Goal: Task Accomplishment & Management: Manage account settings

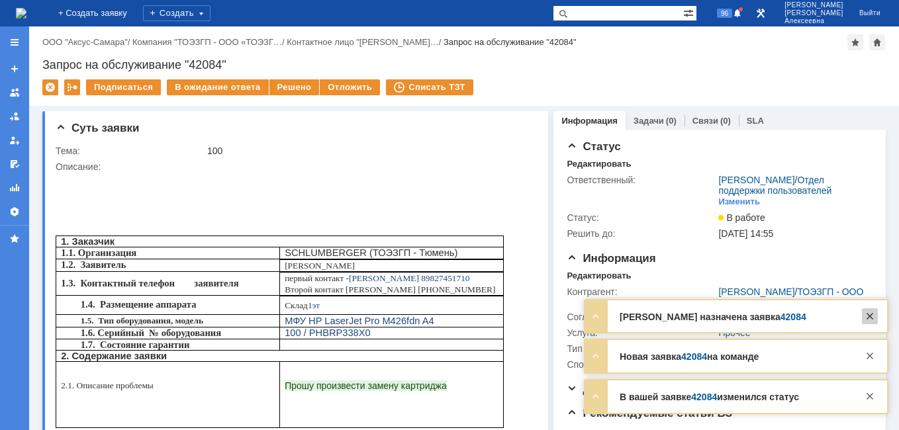
click at [869, 315] on div at bounding box center [870, 317] width 16 height 16
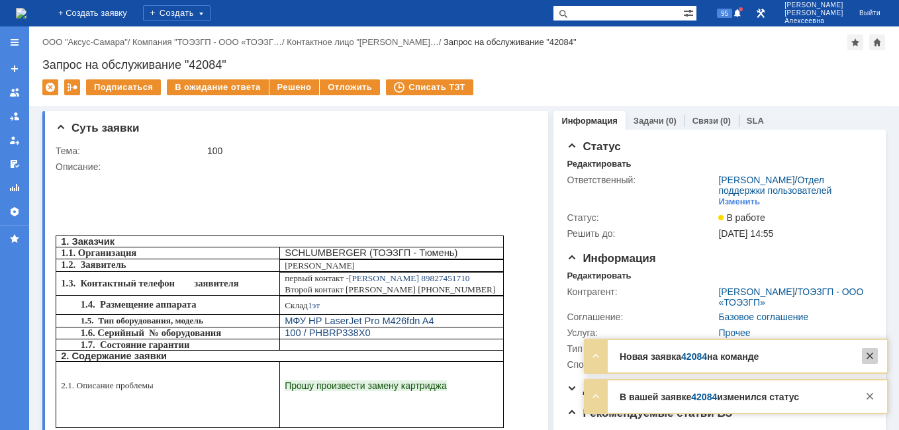
click at [869, 354] on div at bounding box center [870, 356] width 16 height 16
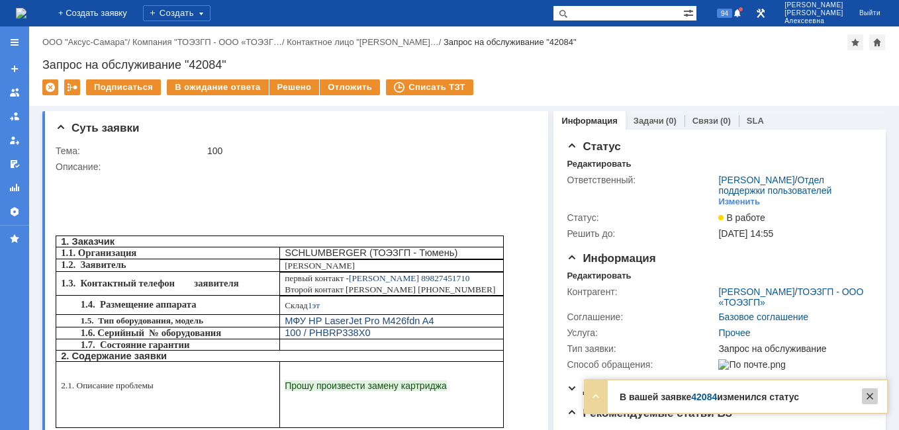
click at [871, 403] on div "В вашей заявке 42084 изменился статус Тема 100 Контрагент Vladimir Stepanov/ТОЭ…" at bounding box center [736, 397] width 302 height 32
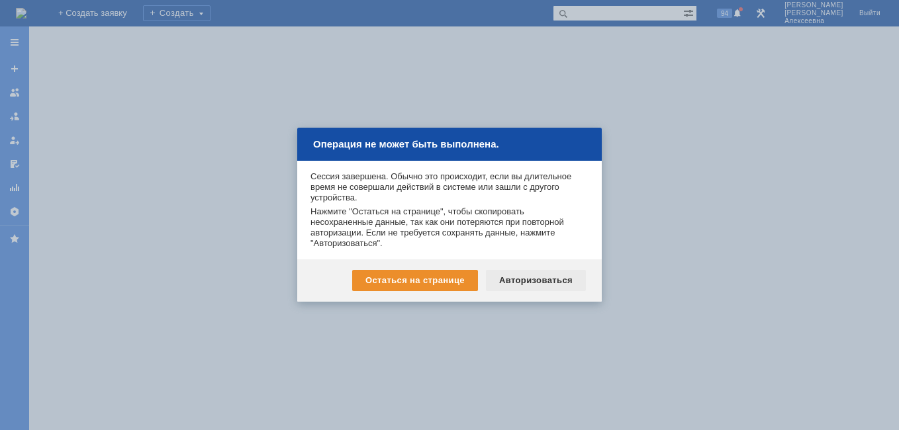
click at [532, 276] on div "Авторизоваться" at bounding box center [536, 280] width 100 height 21
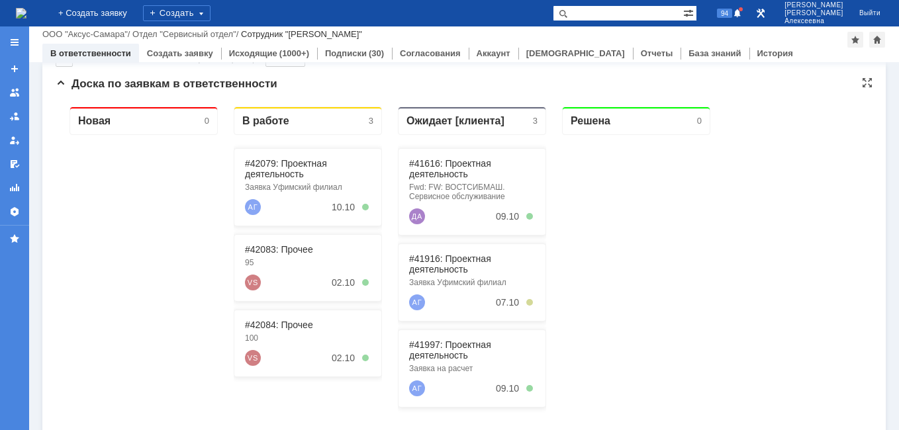
scroll to position [132, 0]
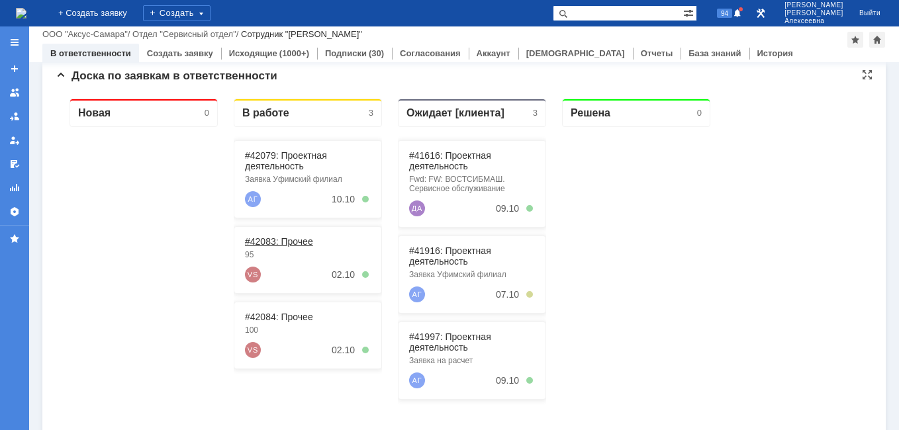
click at [281, 240] on link "#42083: Прочее" at bounding box center [279, 241] width 68 height 11
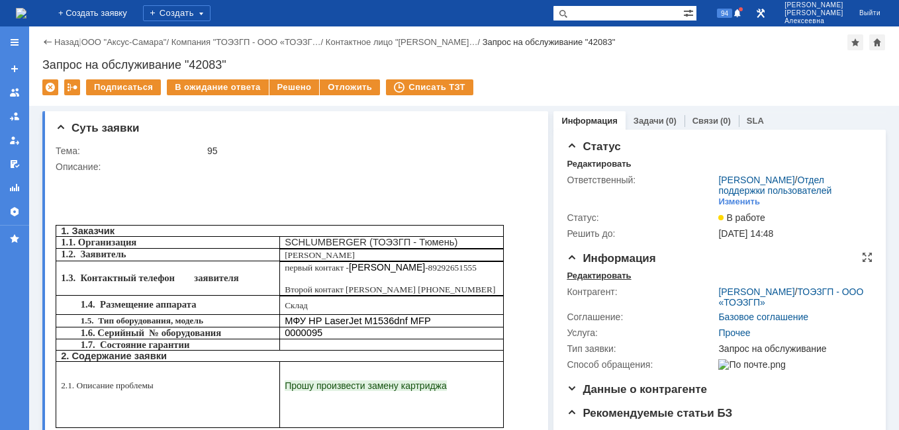
click at [584, 281] on div "Редактировать" at bounding box center [599, 276] width 64 height 11
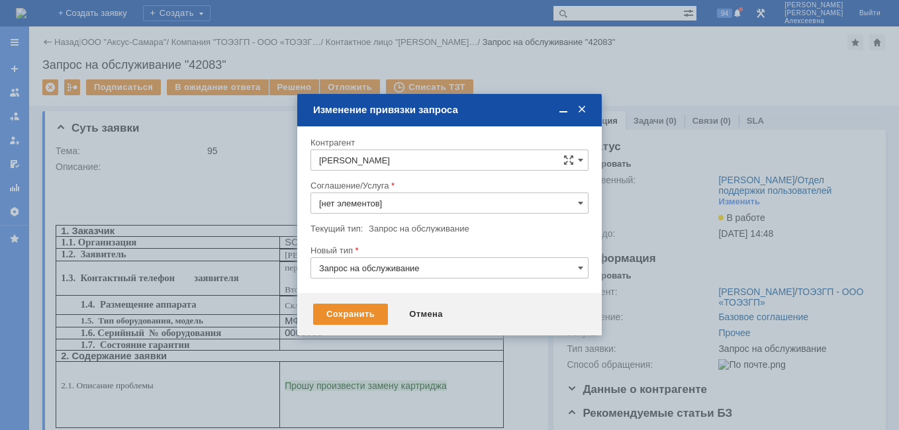
type input "Прочее"
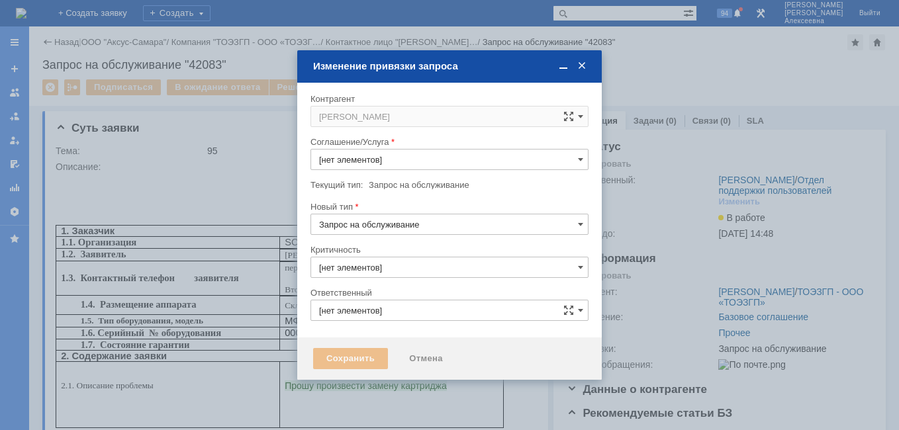
type input "3. Низкая"
type input "[не указано]"
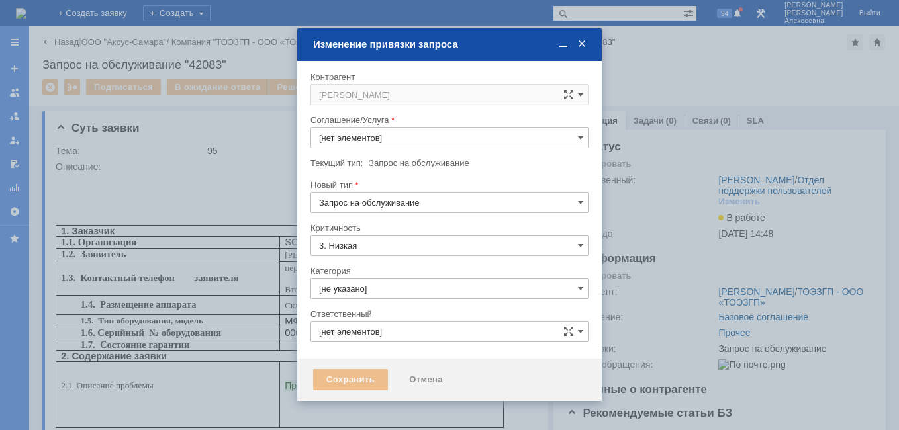
type input "[PERSON_NAME]"
type input "Прочее"
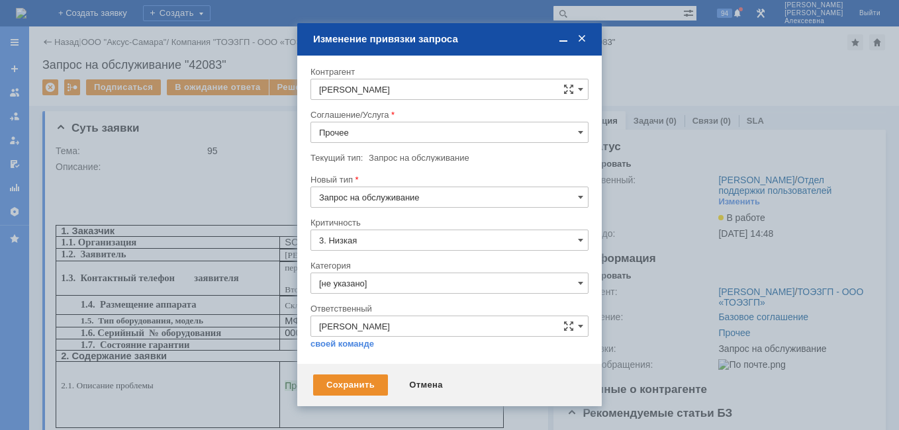
click at [574, 136] on input "Прочее" at bounding box center [450, 132] width 278 height 21
click at [582, 42] on span at bounding box center [581, 39] width 13 height 12
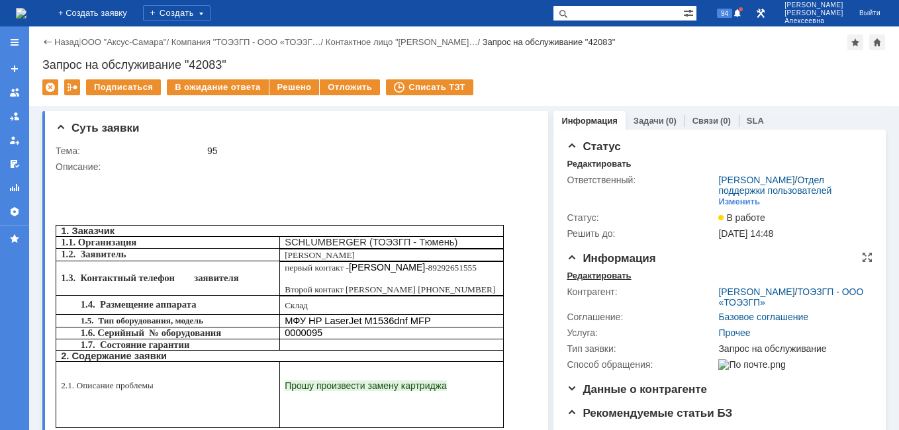
click at [595, 281] on div "Редактировать" at bounding box center [599, 276] width 64 height 11
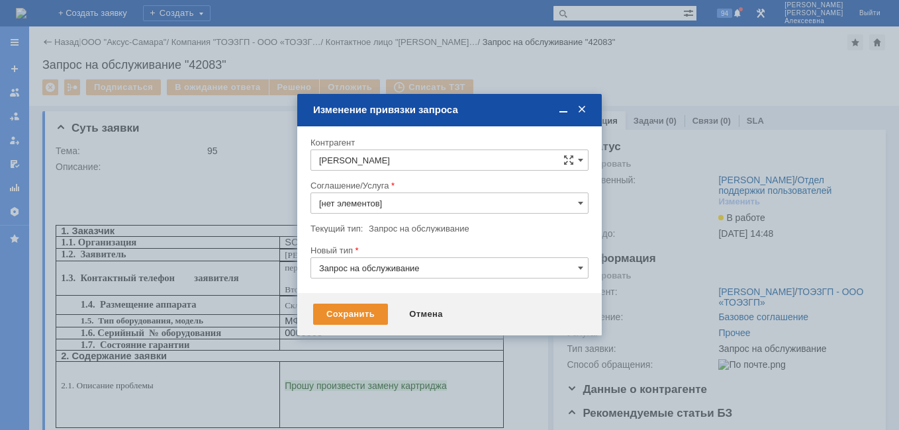
type input "Прочее"
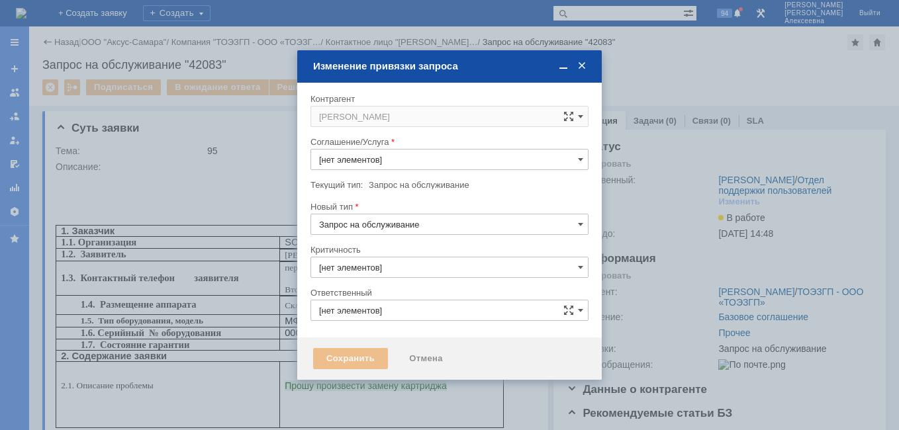
type input "3. Низкая"
type input "[не указано]"
type input "[PERSON_NAME]"
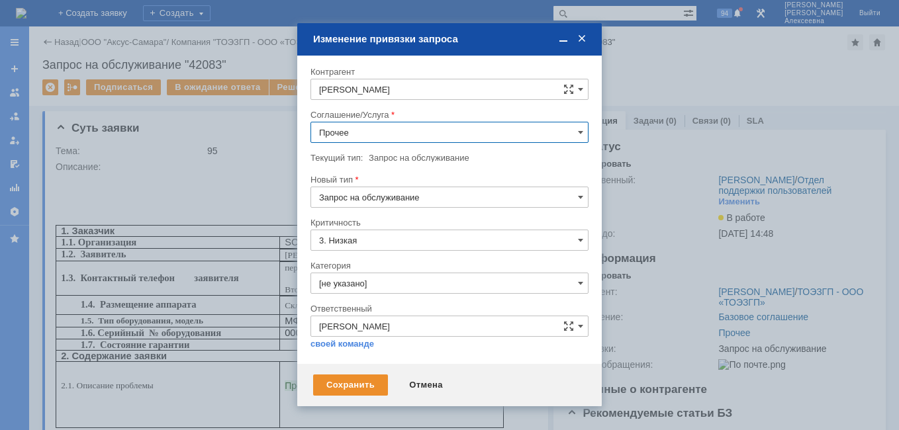
click at [573, 134] on input "Прочее" at bounding box center [450, 132] width 278 height 21
click at [450, 232] on span "ПТ_Замена расходных материалов / ресурсных деталей" at bounding box center [449, 227] width 261 height 11
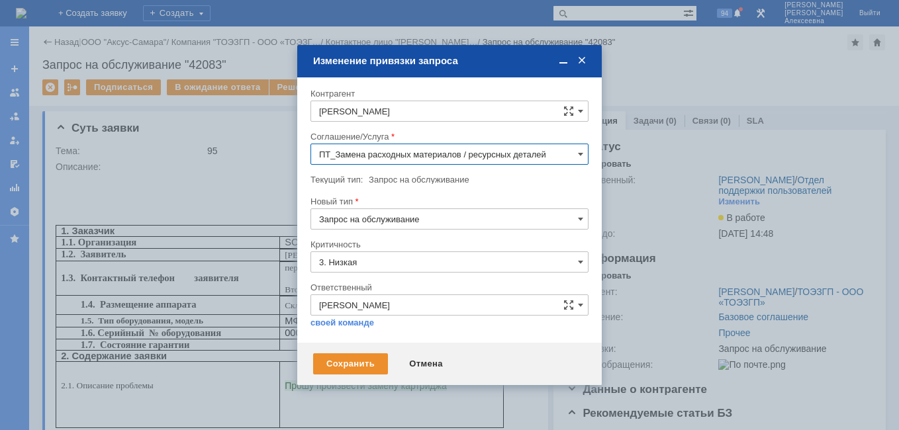
type input "ПТ_Замена расходных материалов / ресурсных деталей"
click at [338, 363] on div "Сохранить" at bounding box center [350, 364] width 75 height 21
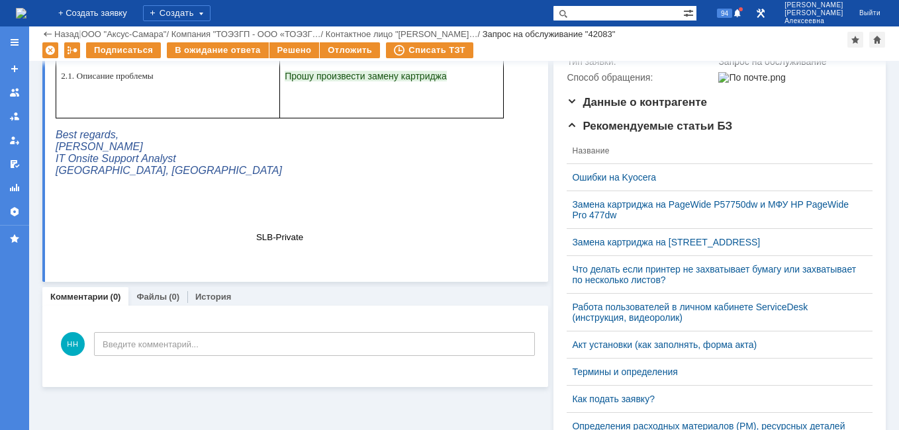
scroll to position [0, 0]
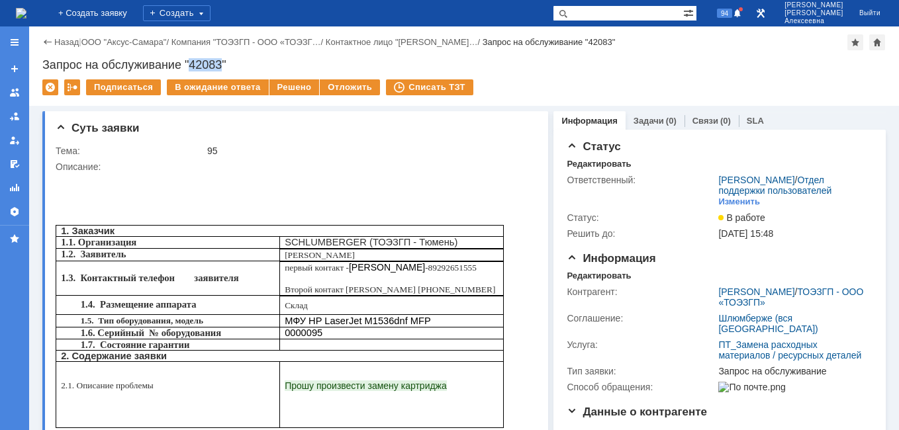
drag, startPoint x: 222, startPoint y: 62, endPoint x: 192, endPoint y: 66, distance: 30.7
click at [192, 66] on div "Запрос на обслуживание "42083"" at bounding box center [464, 64] width 844 height 13
copy div "42083"
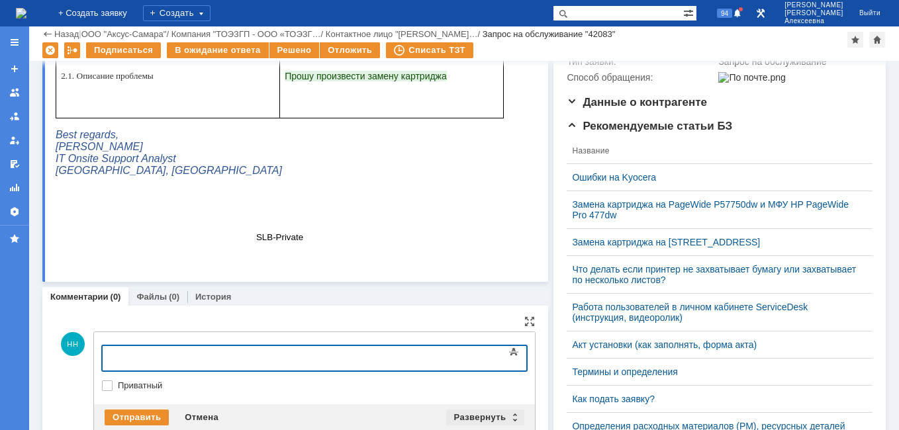
click at [508, 416] on div "Развернуть" at bounding box center [485, 418] width 79 height 16
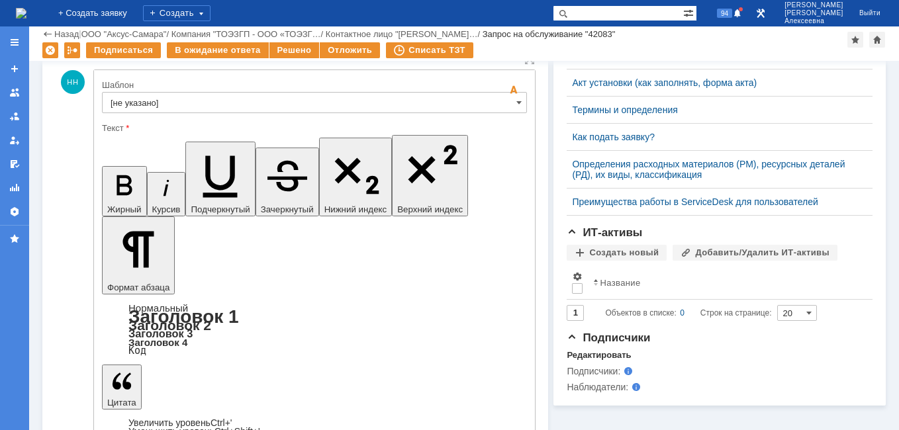
click at [509, 101] on input "[не указано]" at bounding box center [314, 102] width 425 height 21
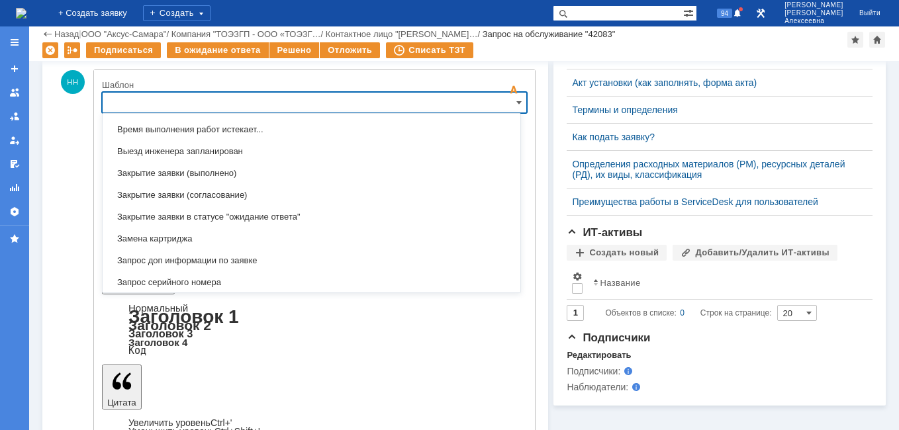
scroll to position [653, 0]
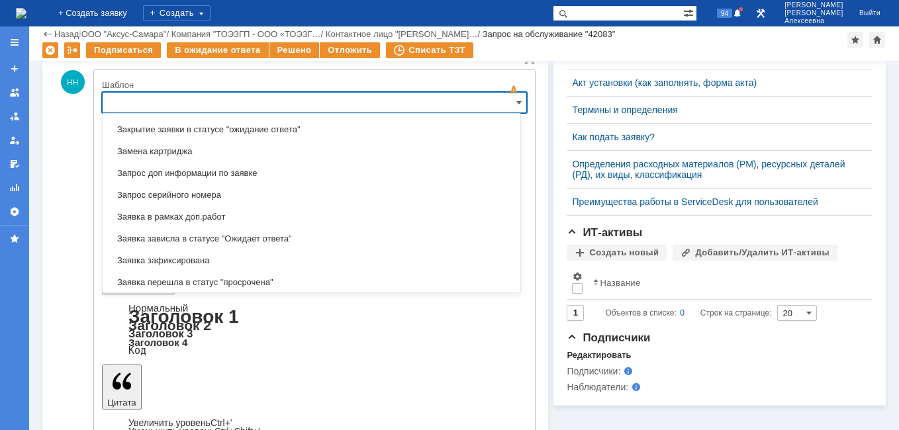
click at [183, 154] on span "Замена картриджа" at bounding box center [312, 151] width 402 height 11
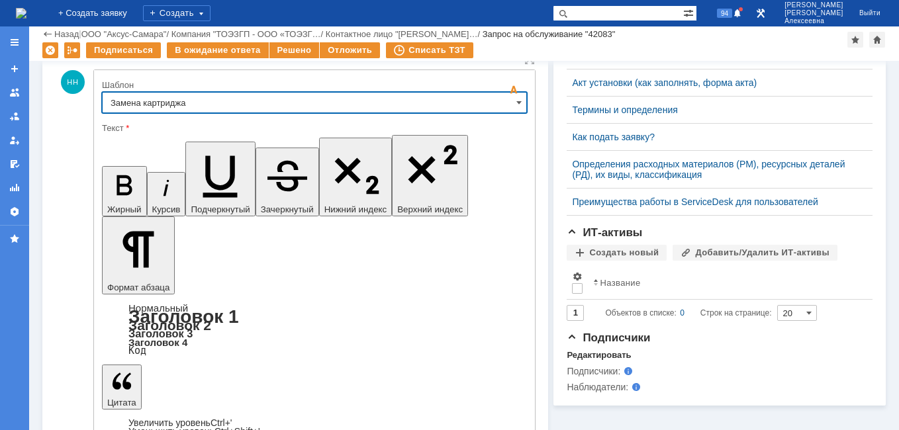
type input "Замена картриджа"
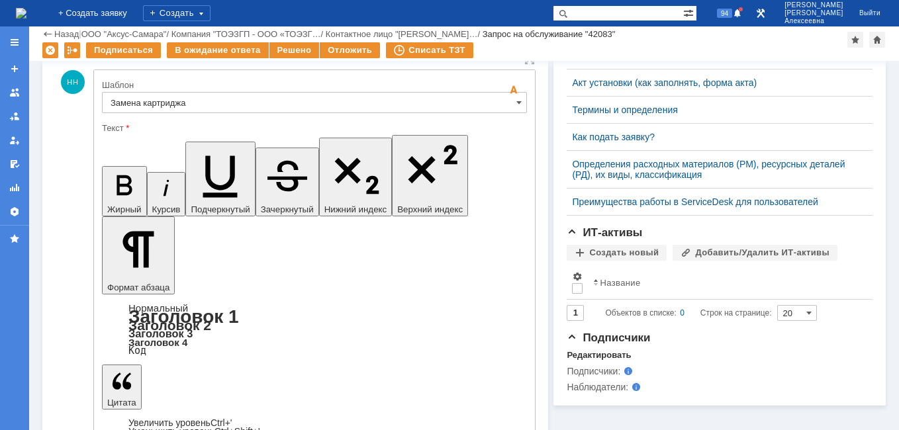
drag, startPoint x: 463, startPoint y: 3198, endPoint x: 124, endPoint y: 3179, distance: 338.8
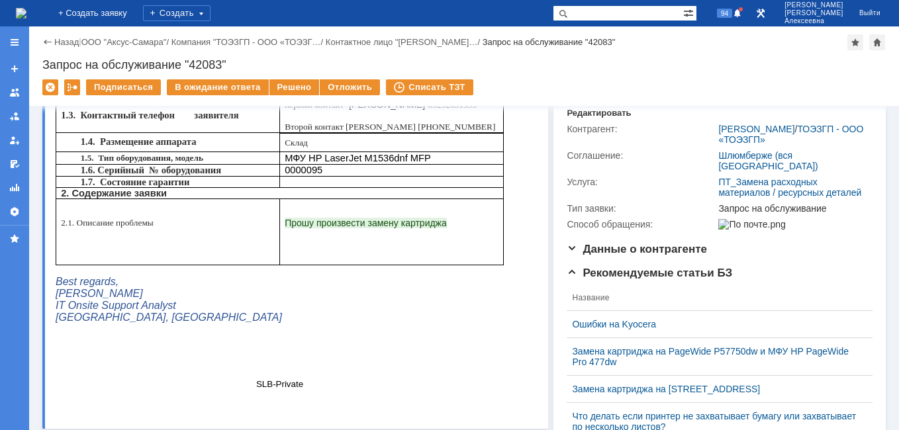
scroll to position [0, 0]
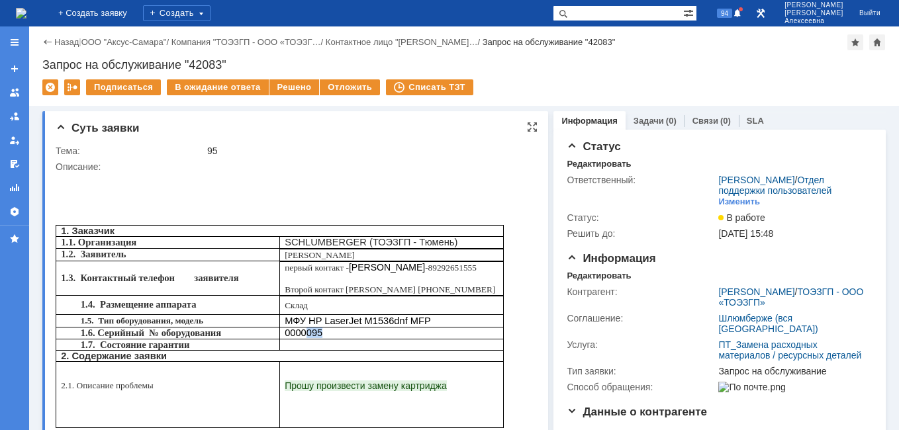
drag, startPoint x: 321, startPoint y: 346, endPoint x: 303, endPoint y: 348, distance: 18.0
click at [303, 338] on p "0000095" at bounding box center [392, 333] width 214 height 11
copy span "095"
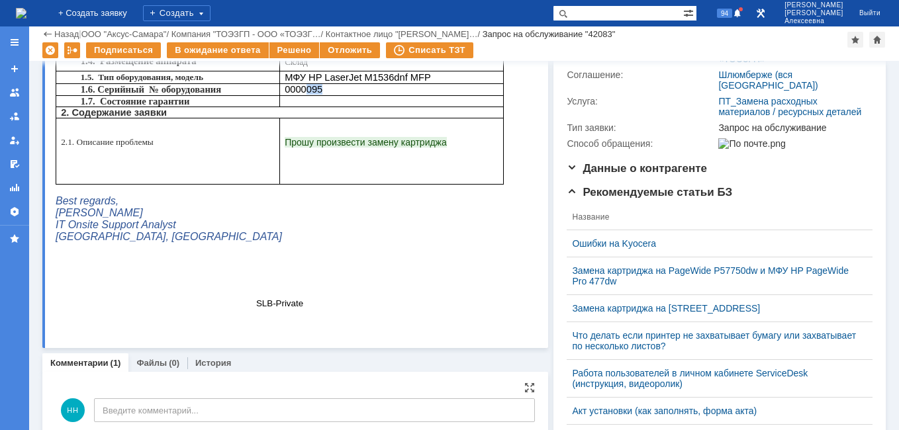
copy span "095"
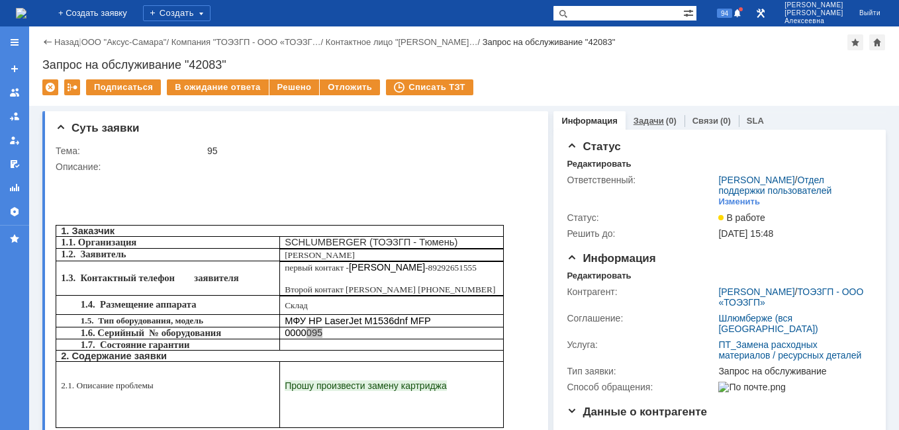
click at [638, 121] on link "Задачи" at bounding box center [649, 121] width 30 height 10
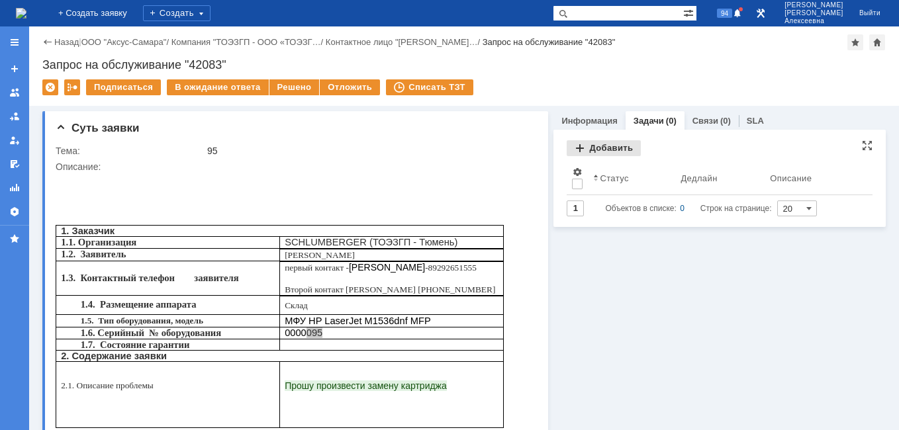
click at [583, 150] on div "Добавить" at bounding box center [604, 148] width 74 height 16
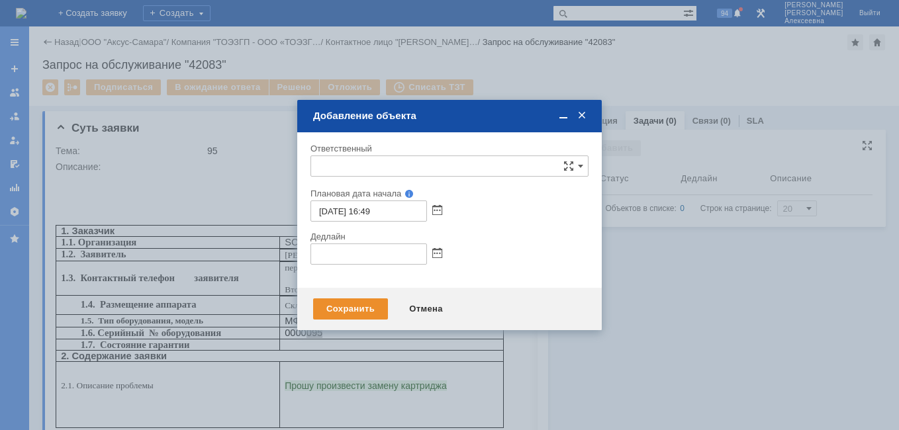
type input "[не указано]"
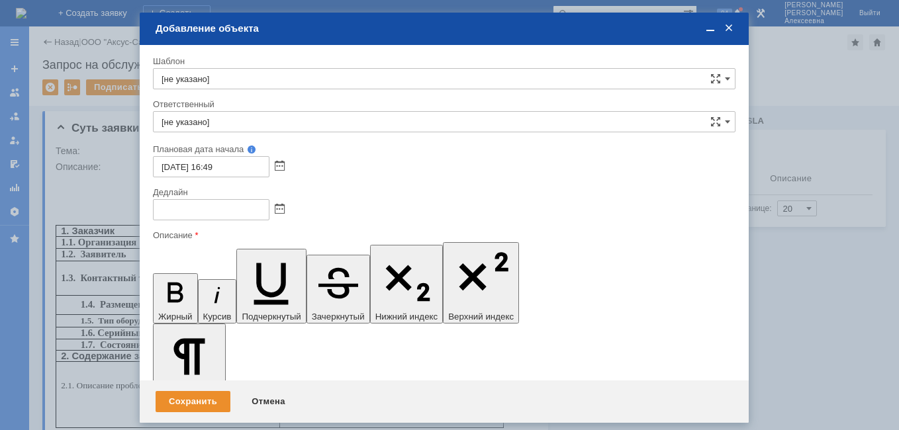
click at [707, 27] on span at bounding box center [710, 29] width 13 height 12
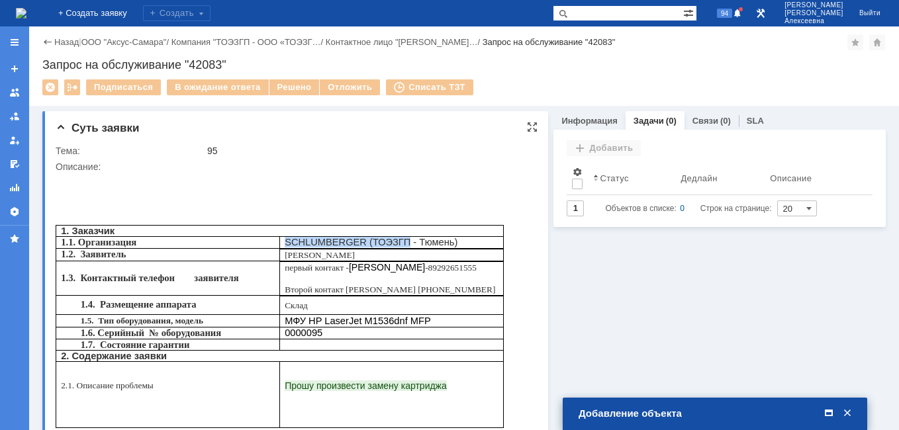
drag, startPoint x: 385, startPoint y: 250, endPoint x: 286, endPoint y: 251, distance: 99.3
click at [286, 248] on p "SCHLUMBERGER ( ТОЭЗГП - Тюмень )" at bounding box center [392, 242] width 214 height 11
drag, startPoint x: 286, startPoint y: 251, endPoint x: 298, endPoint y: 250, distance: 11.9
copy p "SCHLUMBERGER ( ТОЭЗГП"
click at [825, 412] on span at bounding box center [828, 414] width 13 height 12
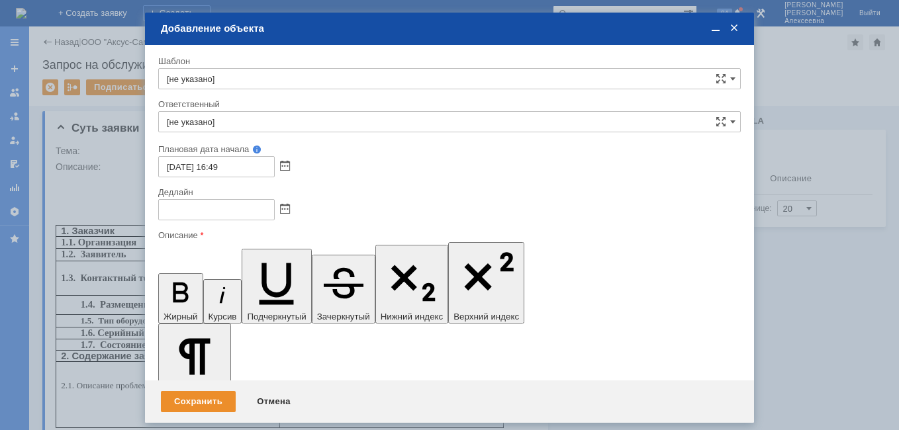
click at [281, 207] on span at bounding box center [285, 210] width 10 height 11
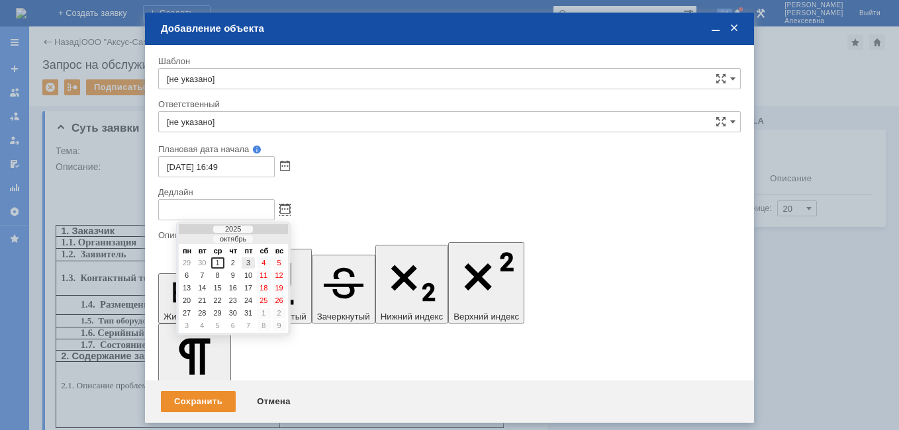
click at [246, 261] on div "3" at bounding box center [248, 263] width 13 height 11
type input "[DATE] 16:50"
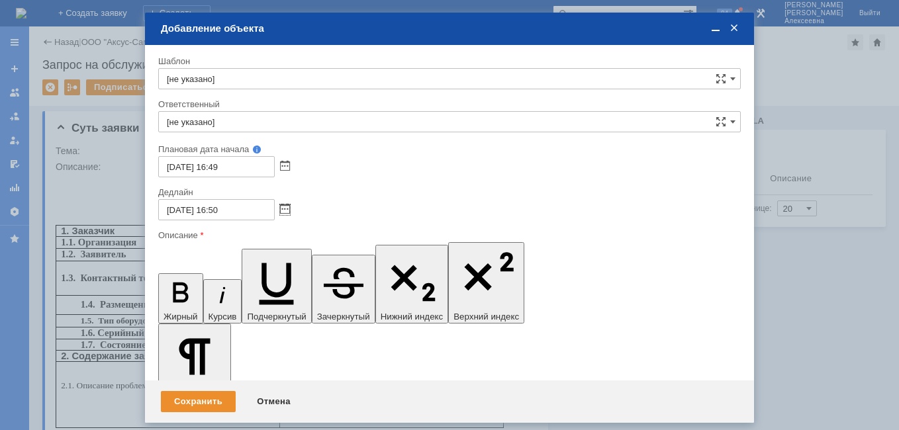
click at [207, 126] on input "[не указано]" at bounding box center [449, 121] width 583 height 21
click at [237, 218] on span "[PERSON_NAME]" at bounding box center [449, 218] width 565 height 11
type input "[PERSON_NAME]"
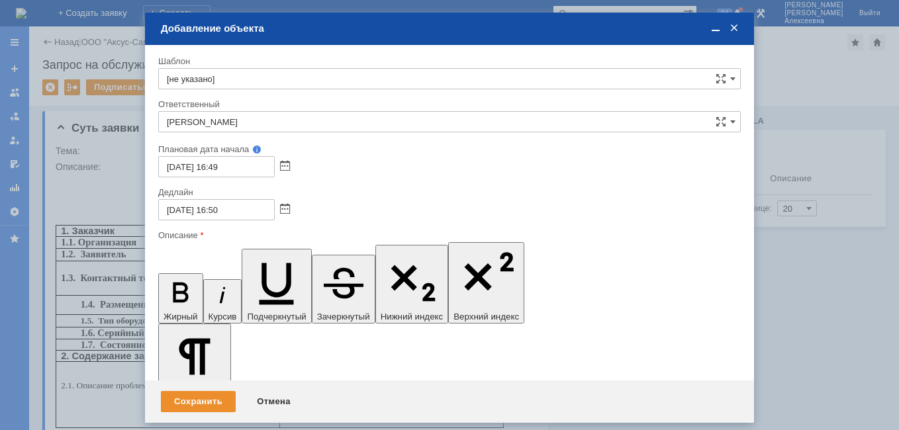
scroll to position [154, 5]
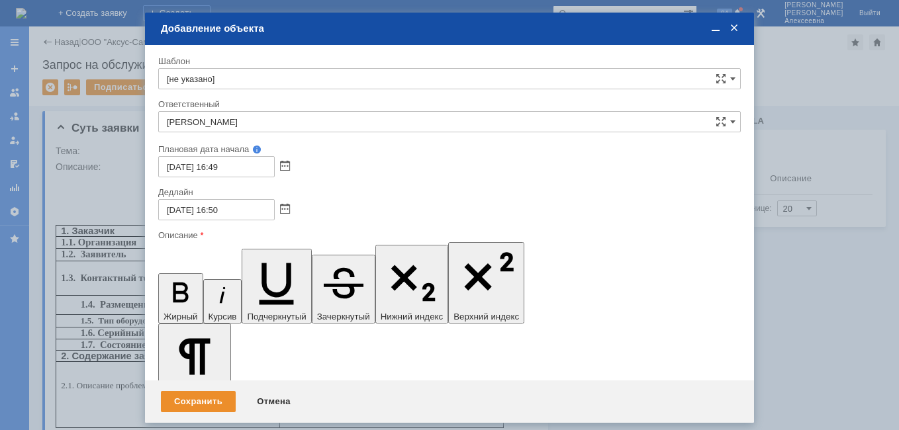
click at [716, 24] on span at bounding box center [715, 29] width 13 height 12
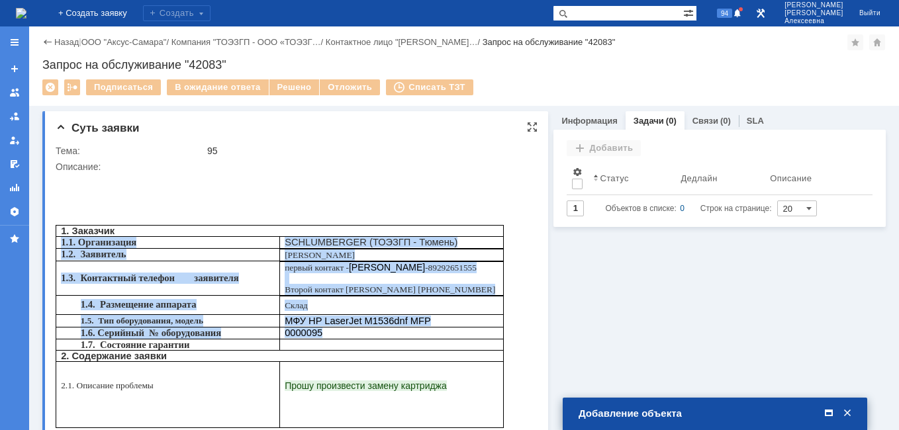
drag, startPoint x: 60, startPoint y: 251, endPoint x: 326, endPoint y: 350, distance: 283.2
click at [326, 350] on tbody "1. Заказчик 1.1. Организация SCHLUMBERGER ( ТОЭЗГП - Тюмень ) 1.2. Заявитель [P…" at bounding box center [280, 327] width 448 height 203
copy tbody "1.1. Организация SCHLUMBERGER ( ТОЭЗГП - Тюмень ) 1.2. Заявитель [PERSON_NAME] …"
click at [828, 411] on span at bounding box center [828, 414] width 13 height 12
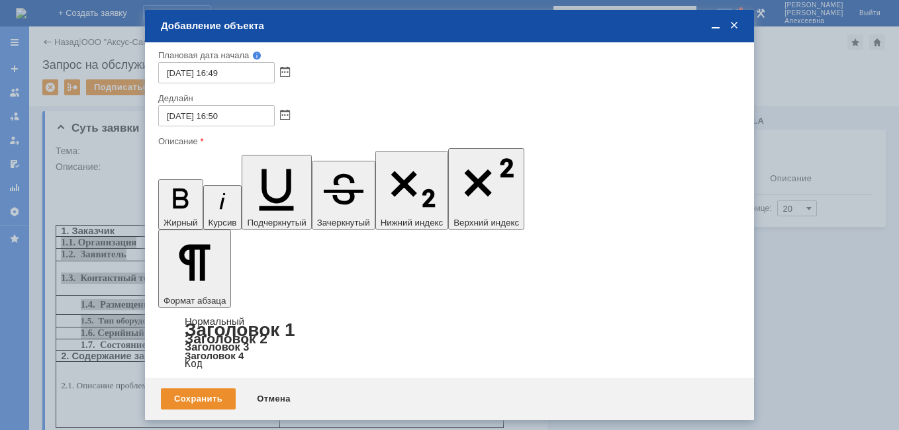
scroll to position [0, 0]
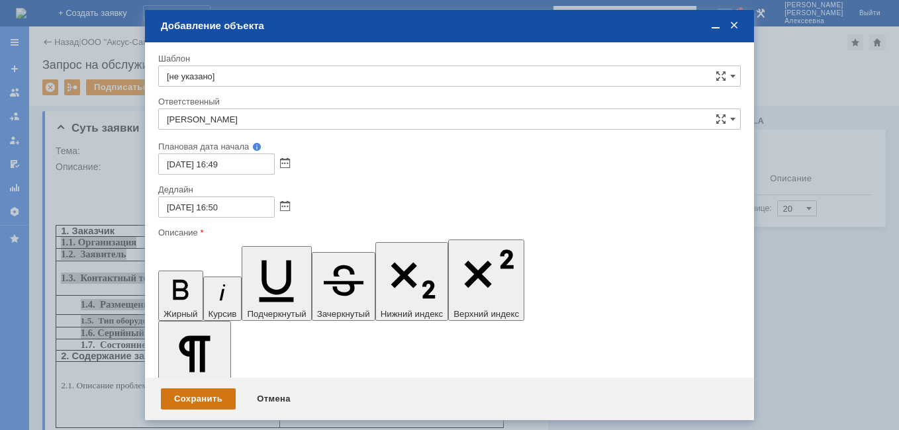
click at [193, 401] on div "Сохранить" at bounding box center [198, 399] width 75 height 21
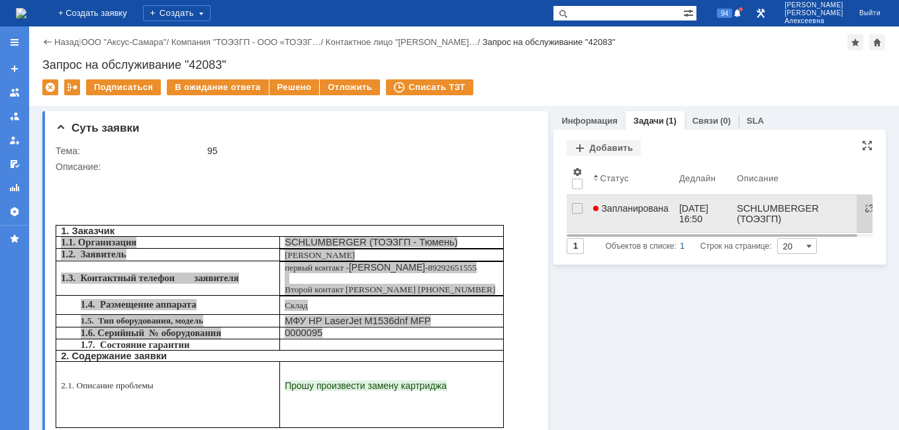
click at [649, 210] on span "Запланирована" at bounding box center [630, 208] width 75 height 11
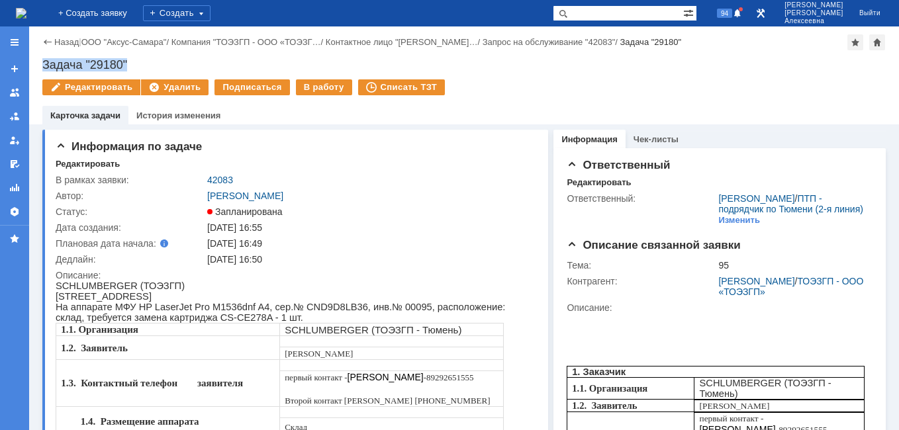
drag, startPoint x: 134, startPoint y: 65, endPoint x: 43, endPoint y: 65, distance: 90.7
click at [43, 65] on div "Задача "29180"" at bounding box center [464, 64] width 844 height 13
copy div "Задача "29180""
click at [221, 176] on link "42083" at bounding box center [220, 180] width 26 height 11
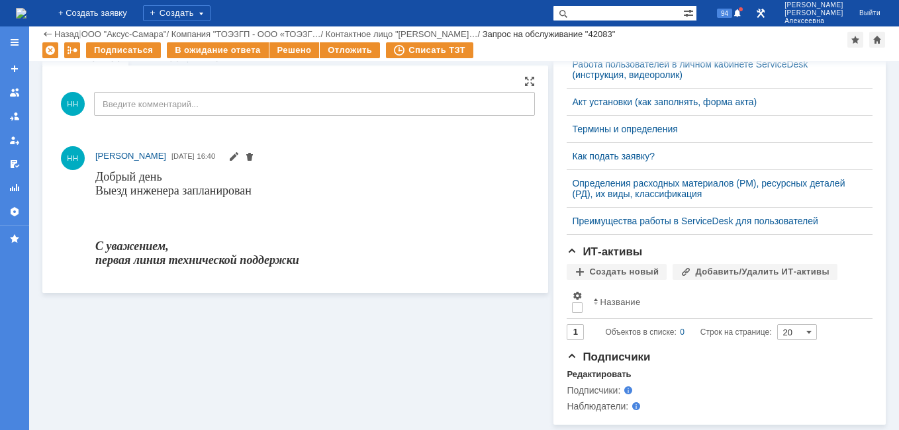
scroll to position [524, 0]
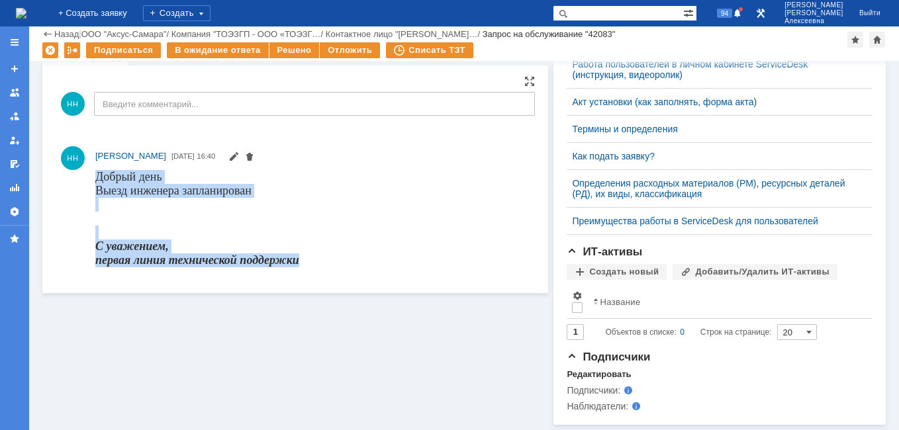
drag, startPoint x: 277, startPoint y: 260, endPoint x: 97, endPoint y: 172, distance: 201.1
click at [97, 172] on html "Добрый день Выезд инженера запланирован С уважением, первая линия технической п…" at bounding box center [309, 217] width 428 height 97
drag, startPoint x: 97, startPoint y: 172, endPoint x: 107, endPoint y: 175, distance: 10.9
copy body "Добрый день Выезд инженера запланирован С уважением, первая линия технической п…"
click at [26, 8] on img at bounding box center [21, 13] width 11 height 11
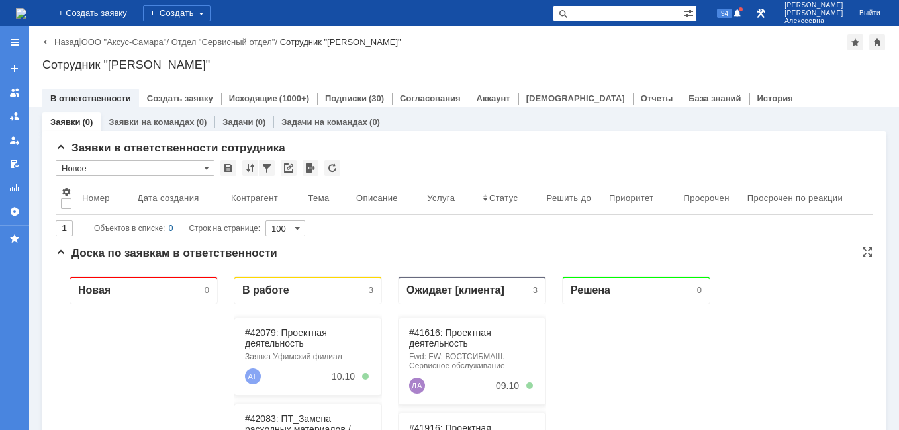
scroll to position [199, 0]
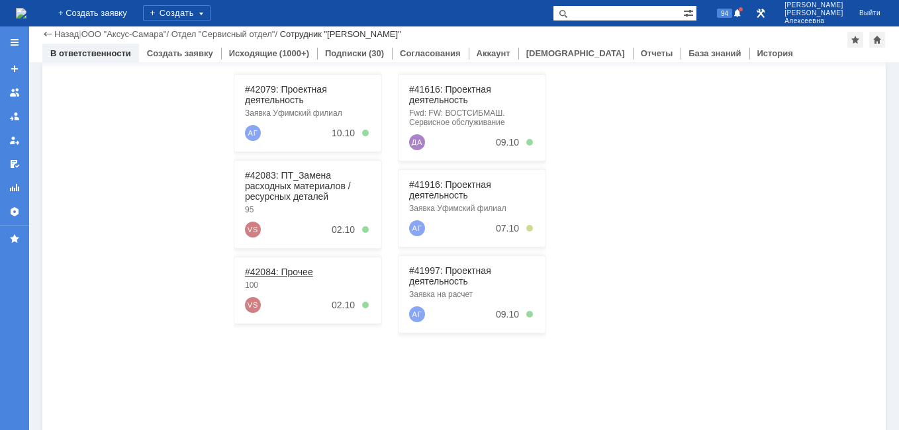
click at [281, 271] on link "#42084: Прочее" at bounding box center [279, 272] width 68 height 11
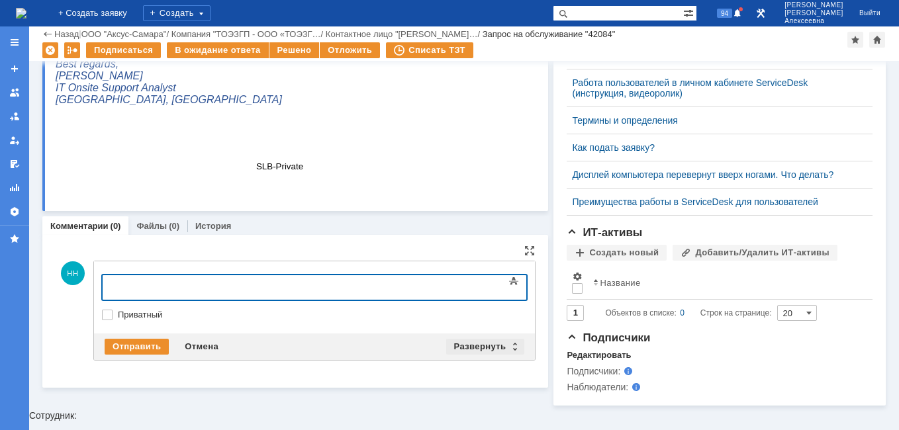
click at [509, 342] on div "Развернуть" at bounding box center [485, 347] width 79 height 16
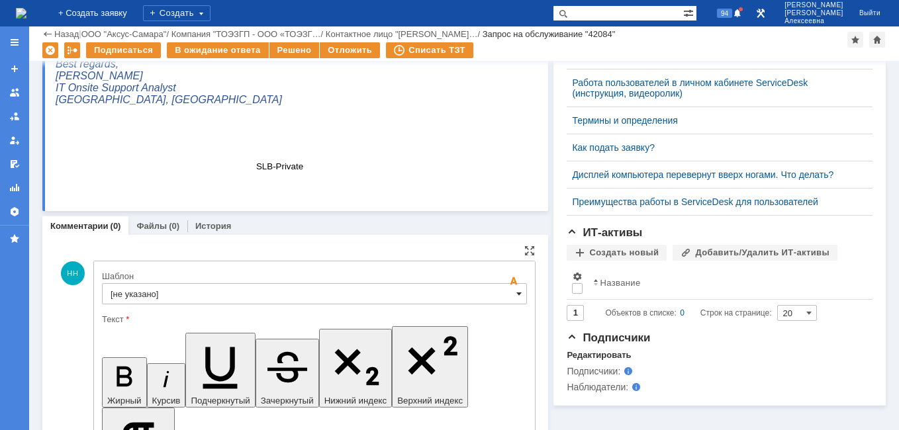
click at [516, 289] on span at bounding box center [518, 294] width 5 height 11
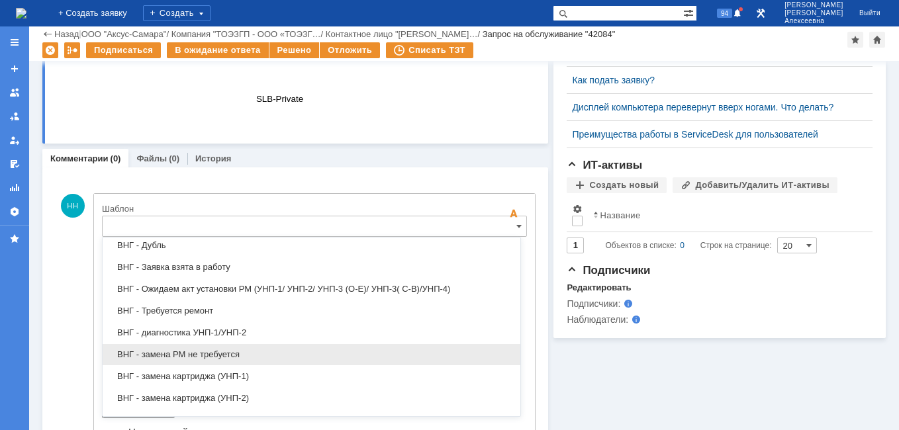
scroll to position [199, 0]
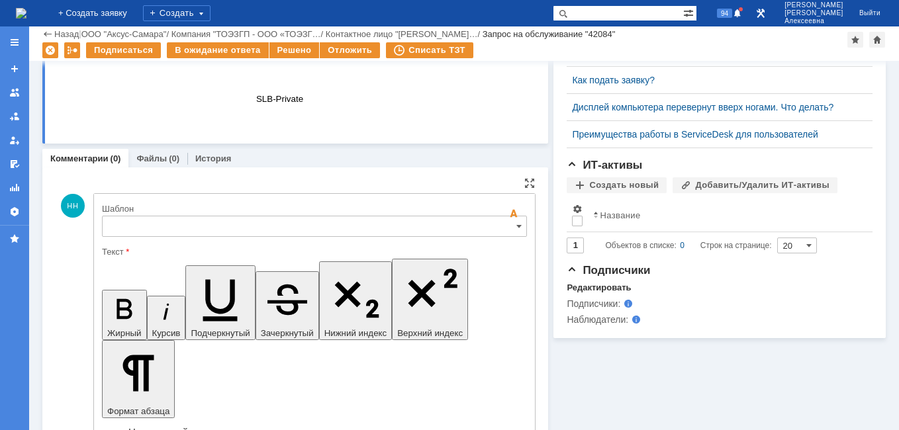
click at [497, 205] on div "Шаблон" at bounding box center [313, 209] width 422 height 9
type input "[не указано]"
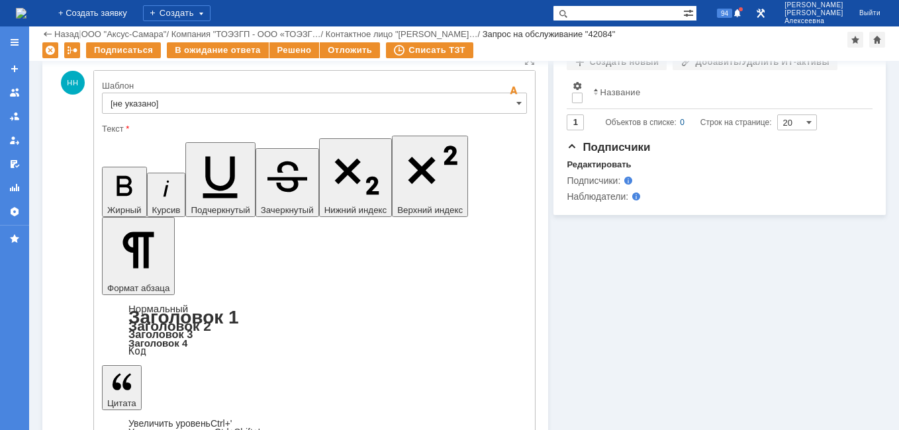
scroll to position [530, 0]
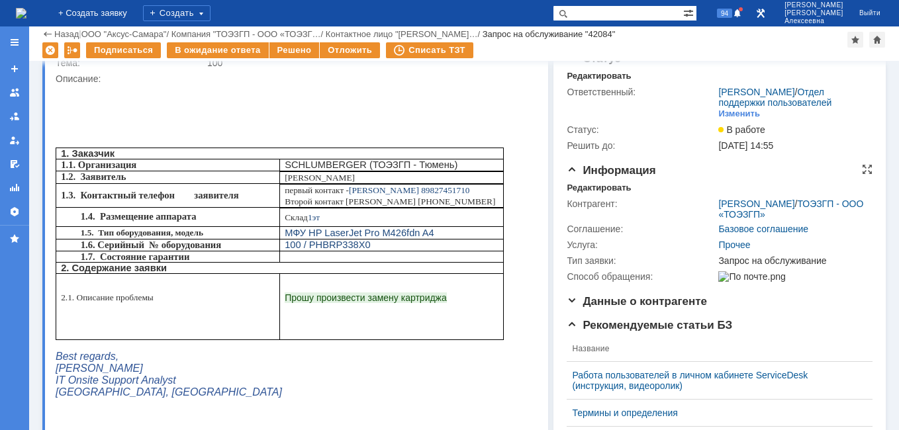
scroll to position [0, 0]
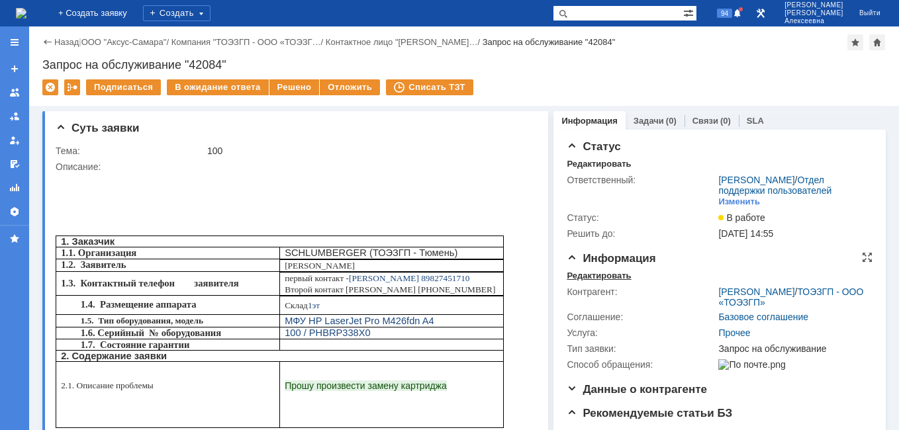
click at [592, 281] on div "Редактировать" at bounding box center [599, 276] width 64 height 11
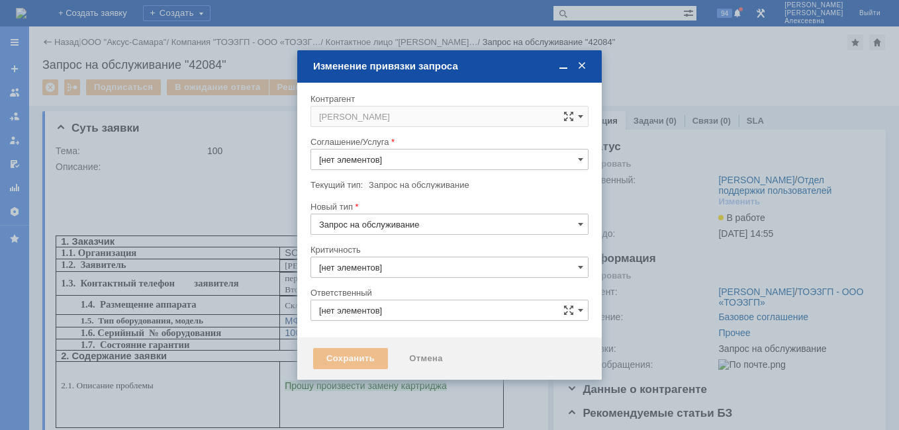
type input "3. Низкая"
type input "[PERSON_NAME]"
type input "[не указано]"
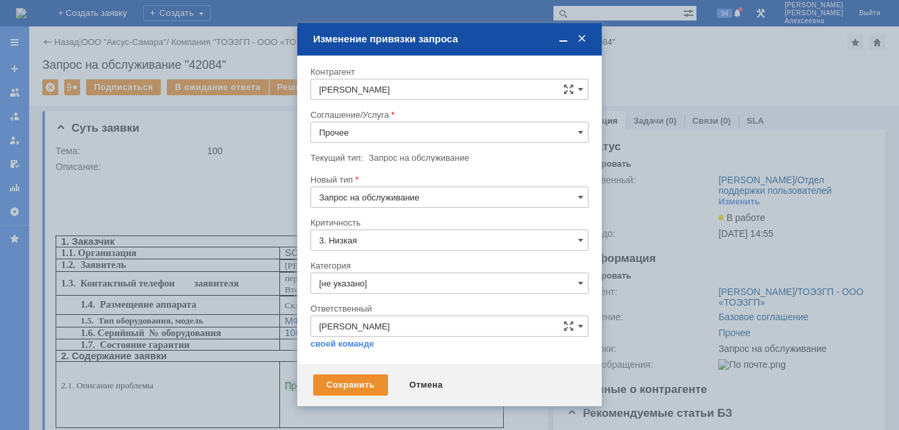
click at [576, 133] on input "Прочее" at bounding box center [450, 132] width 278 height 21
click at [447, 226] on span "ПТ_Замена расходных материалов / ресурсных деталей" at bounding box center [449, 227] width 261 height 11
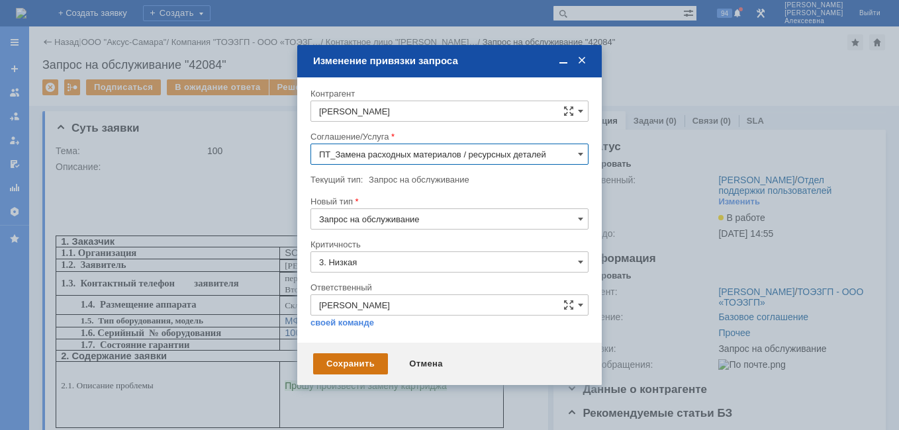
type input "ПТ_Замена расходных материалов / ресурсных деталей"
click at [352, 360] on div "Сохранить" at bounding box center [350, 364] width 75 height 21
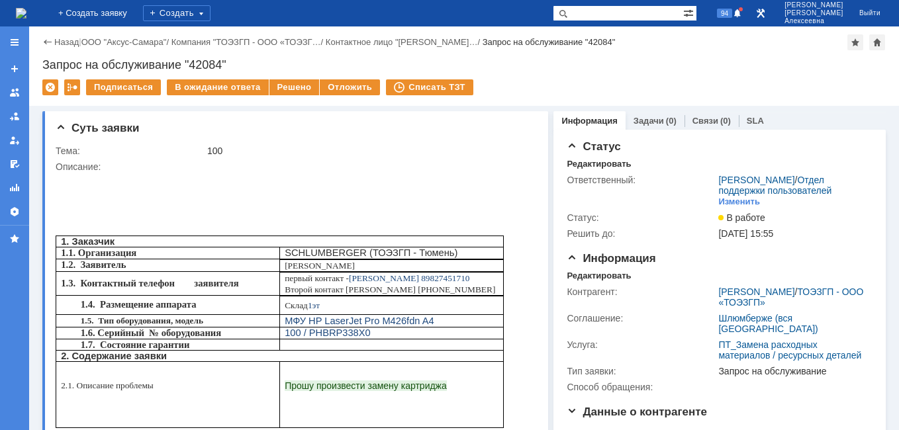
scroll to position [0, 0]
drag, startPoint x: 385, startPoint y: 264, endPoint x: 282, endPoint y: 265, distance: 103.3
click at [282, 260] on td "SCHLUMBERGER ( ТОЭЗГП - Тюмень )" at bounding box center [391, 254] width 224 height 12
drag, startPoint x: 282, startPoint y: 265, endPoint x: 301, endPoint y: 264, distance: 18.6
copy p "SCHLUMBERGER ( ТОЭЗГП"
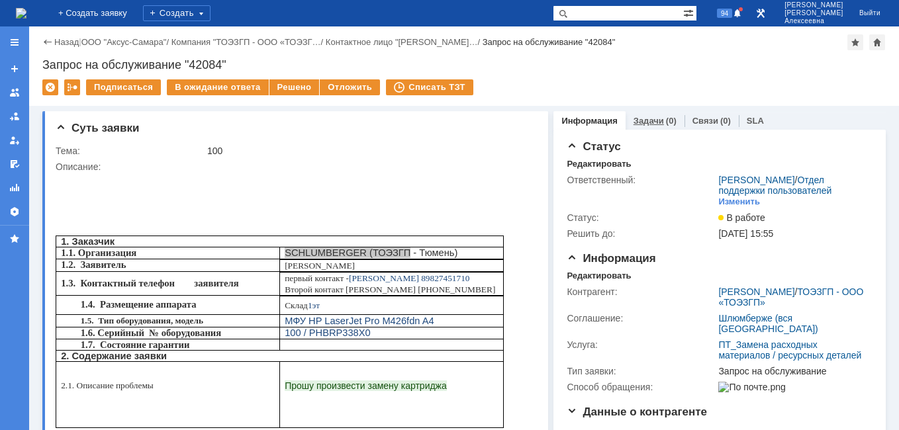
click at [642, 121] on link "Задачи" at bounding box center [649, 121] width 30 height 10
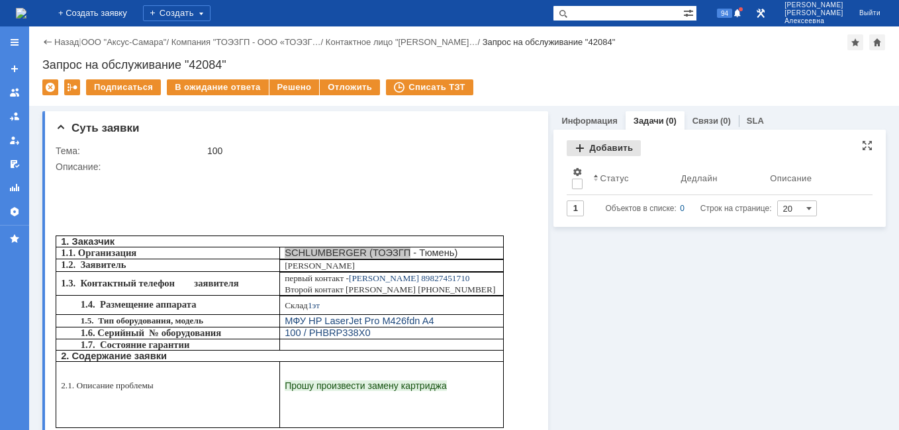
click at [591, 145] on div "Добавить" at bounding box center [604, 148] width 74 height 16
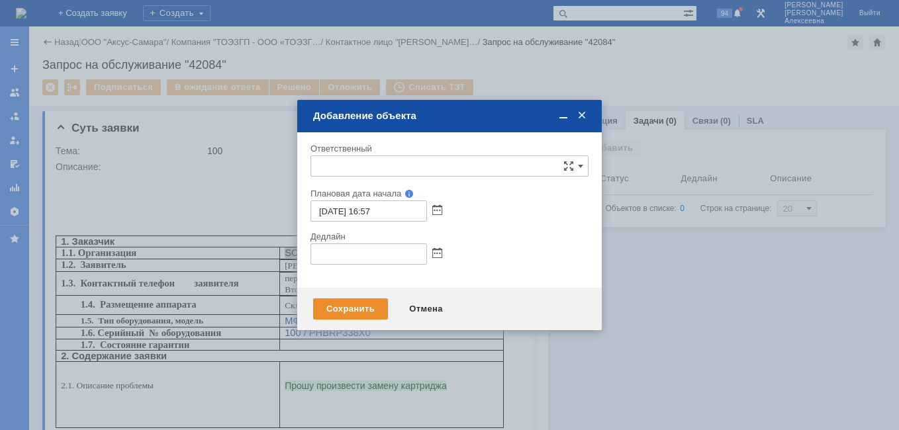
type input "[не указано]"
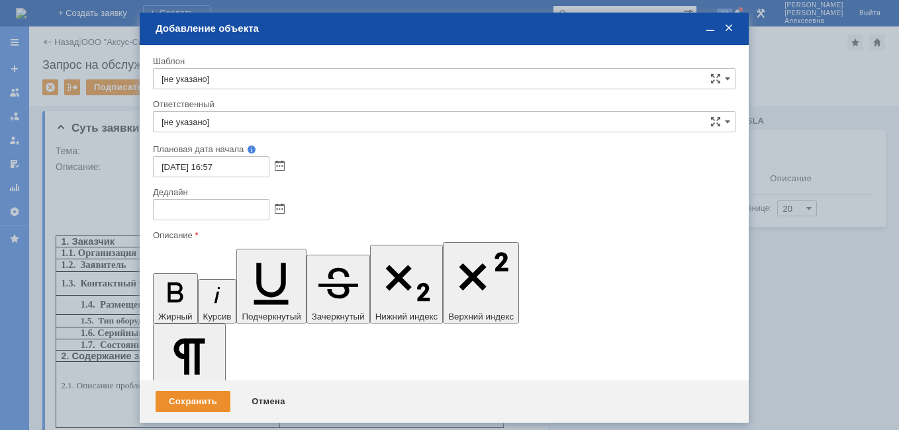
scroll to position [5, 5]
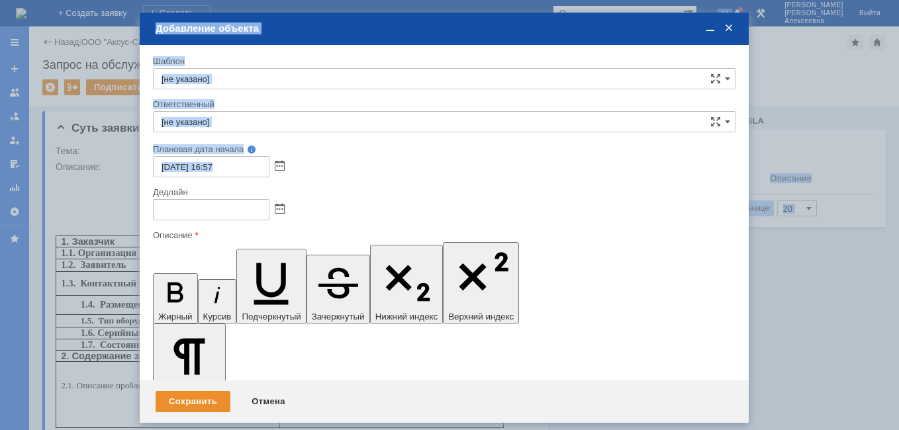
click at [544, 175] on div "[DATE] 16:57" at bounding box center [444, 166] width 583 height 21
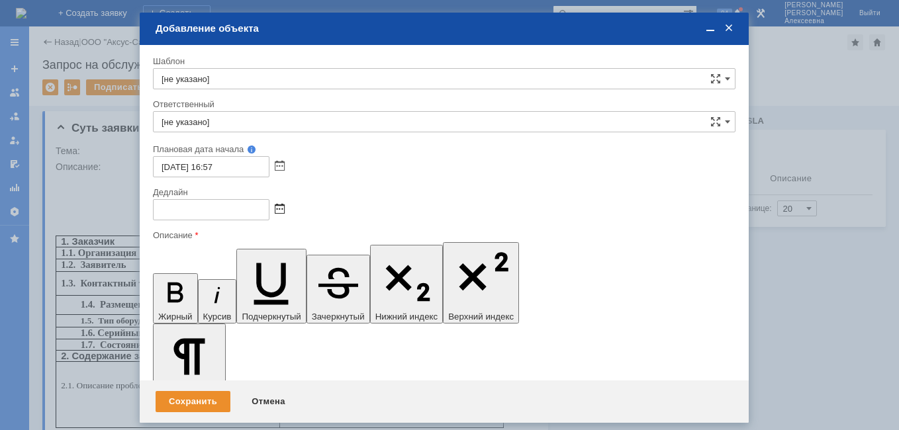
click at [279, 208] on span at bounding box center [280, 210] width 10 height 11
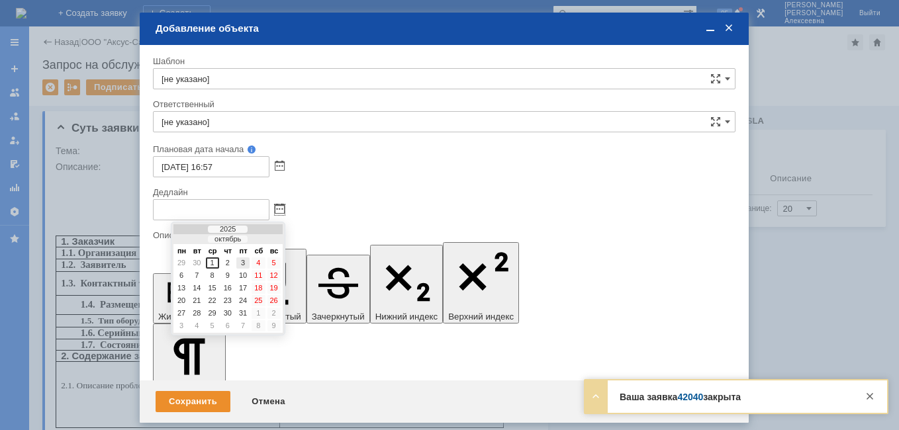
click at [240, 261] on div "3" at bounding box center [242, 263] width 13 height 11
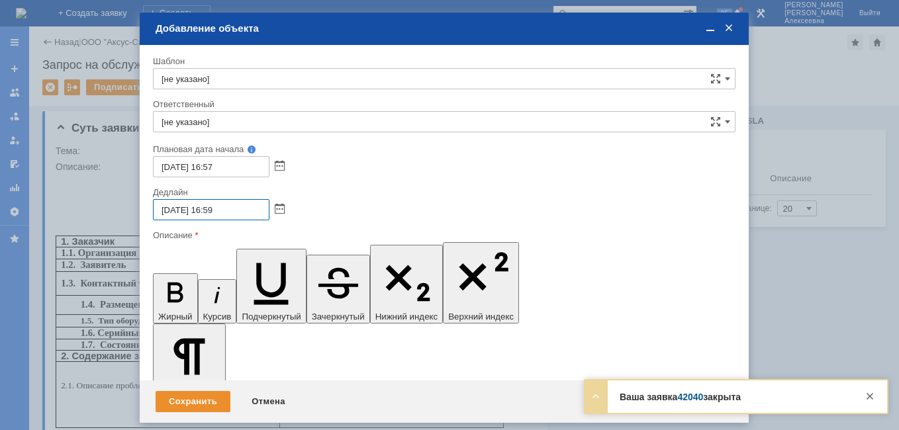
click at [228, 207] on input "[DATE] 16:59" at bounding box center [211, 209] width 117 height 21
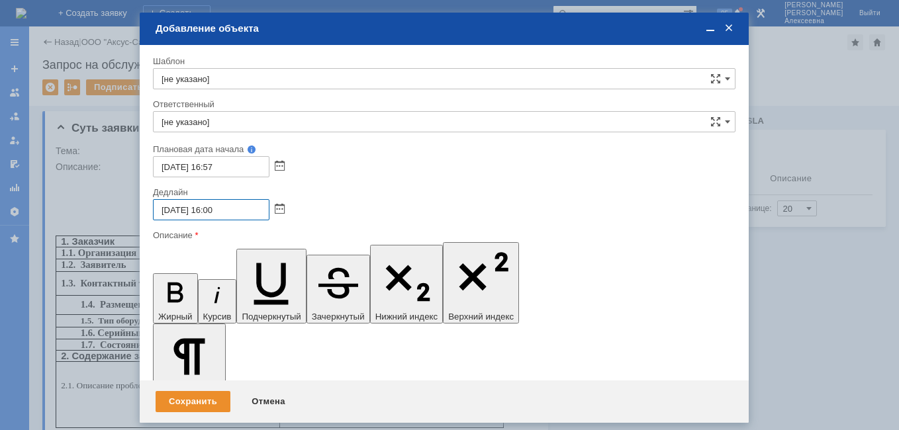
type input "[DATE] 16:00"
click at [247, 121] on input "[не указано]" at bounding box center [444, 121] width 583 height 21
click at [268, 210] on div "[PERSON_NAME]" at bounding box center [444, 218] width 581 height 21
type input "[PERSON_NAME]"
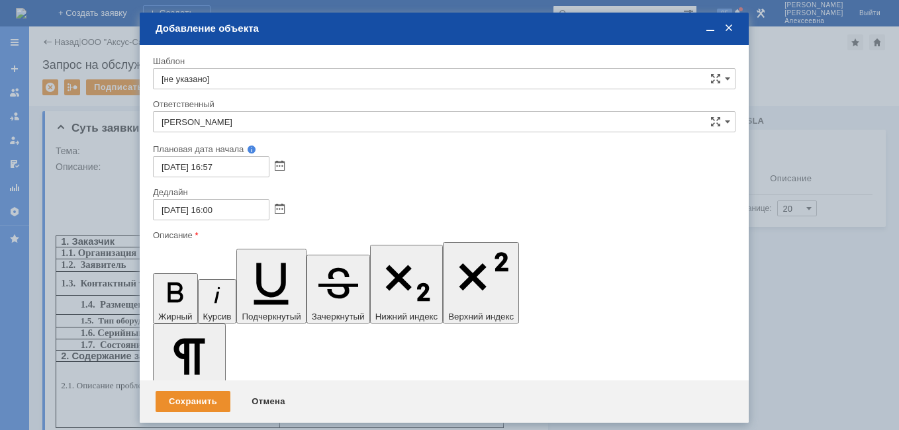
click at [708, 30] on span at bounding box center [710, 29] width 13 height 12
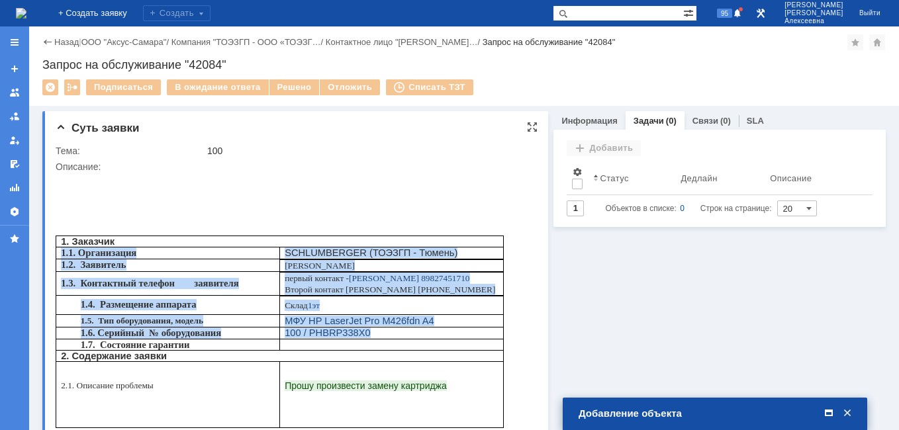
drag, startPoint x: 64, startPoint y: 263, endPoint x: 360, endPoint y: 346, distance: 307.3
click at [360, 346] on tbody "1. Заказчик 1.1. Организация SCHLUMBERGER ( ТОЭЗГП - Тюмень ) 1.2. Заявитель [P…" at bounding box center [280, 332] width 448 height 192
drag, startPoint x: 360, startPoint y: 346, endPoint x: 298, endPoint y: 329, distance: 63.8
click at [832, 408] on span at bounding box center [828, 414] width 13 height 12
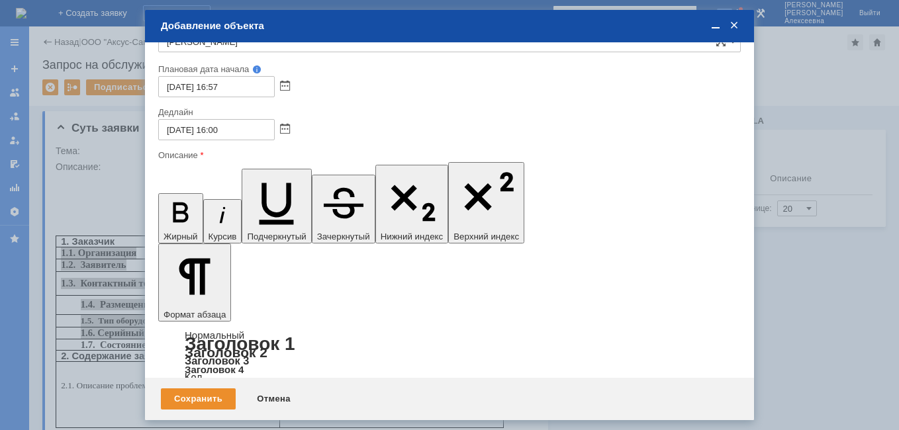
scroll to position [79, 0]
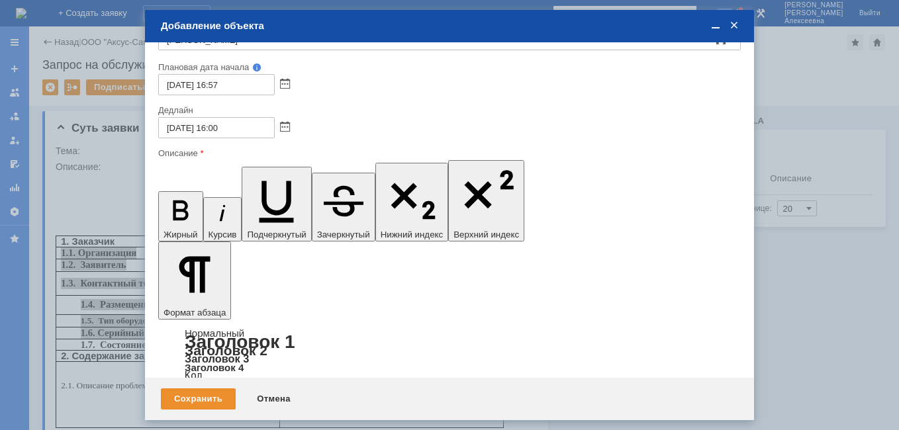
drag, startPoint x: 270, startPoint y: 3715, endPoint x: 166, endPoint y: 3696, distance: 105.7
drag, startPoint x: 164, startPoint y: 168, endPoint x: 21, endPoint y: 4, distance: 217.2
click at [173, 201] on icon "button" at bounding box center [180, 211] width 15 height 20
click at [203, 398] on div "Сохранить" at bounding box center [198, 399] width 75 height 21
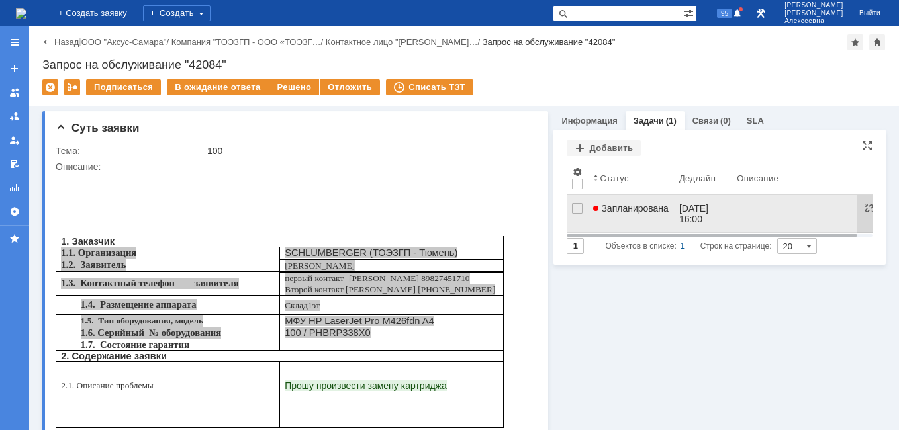
scroll to position [0, 0]
click at [634, 216] on link "Запланирована" at bounding box center [631, 213] width 86 height 37
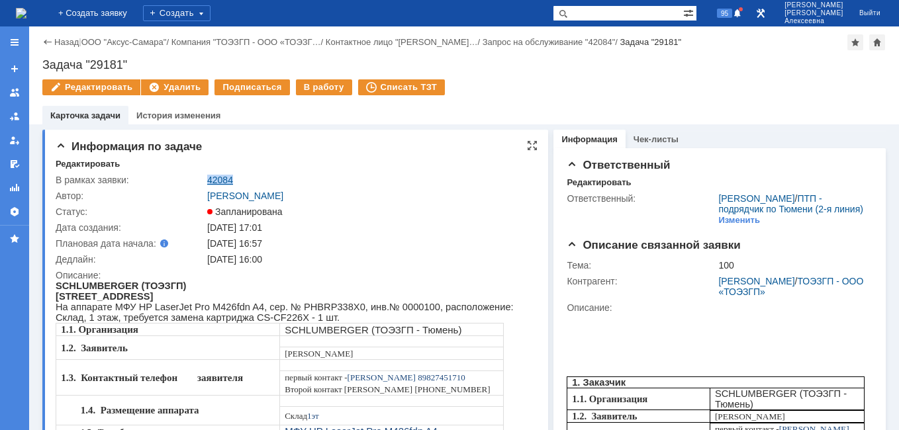
drag, startPoint x: 236, startPoint y: 179, endPoint x: 209, endPoint y: 182, distance: 27.3
click at [209, 182] on div "42084" at bounding box center [368, 180] width 323 height 11
copy link "42084"
drag, startPoint x: 124, startPoint y: 66, endPoint x: 44, endPoint y: 62, distance: 80.9
click at [44, 62] on div "Назад | ООО "Аксус-Самара" / Компания "ТОЭЗГП - ООО «ТОЭЗГ… / Контактное лицо "…" at bounding box center [464, 75] width 870 height 98
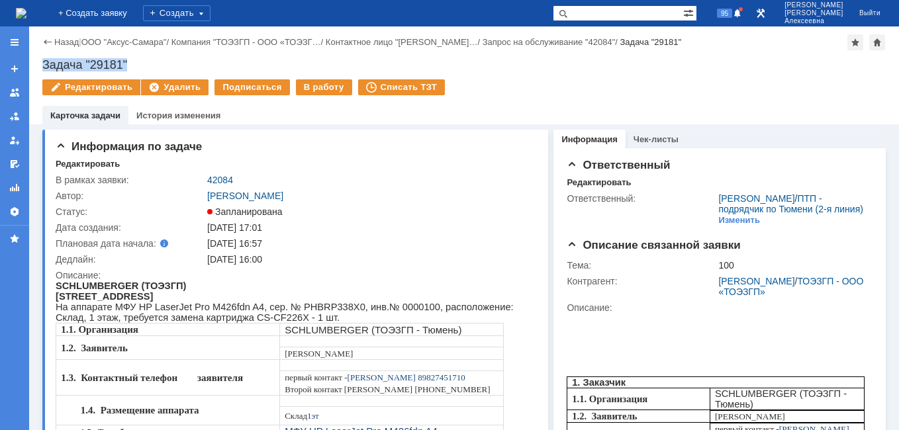
copy div "Задача "29181""
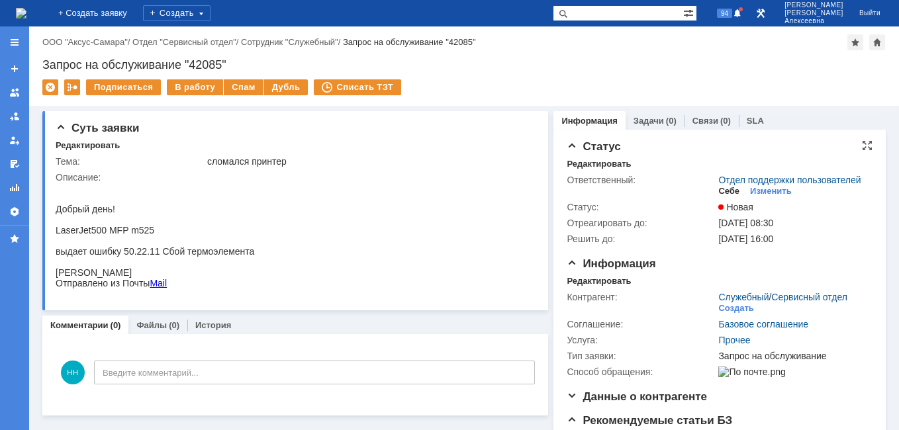
click at [723, 197] on div "Себе" at bounding box center [728, 191] width 21 height 11
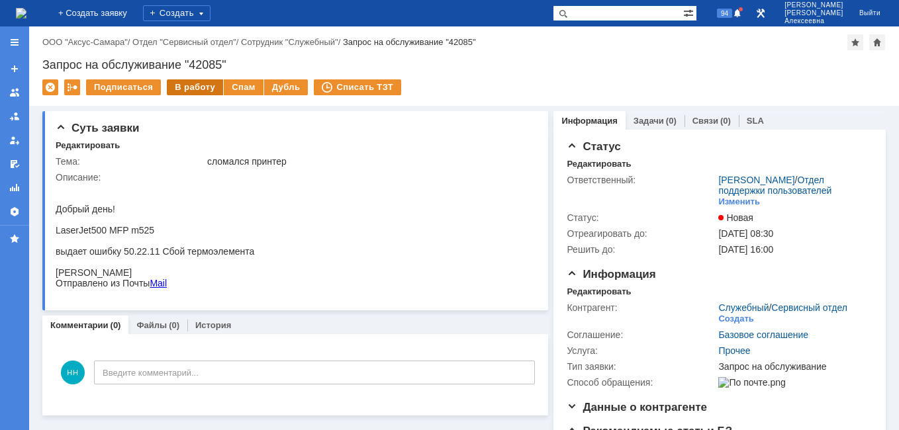
click at [175, 83] on div "В работу" at bounding box center [195, 87] width 56 height 16
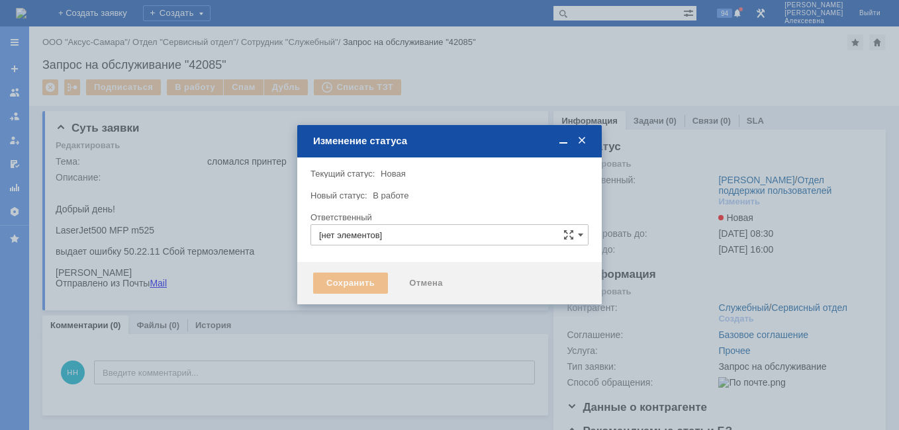
type input "[PERSON_NAME]"
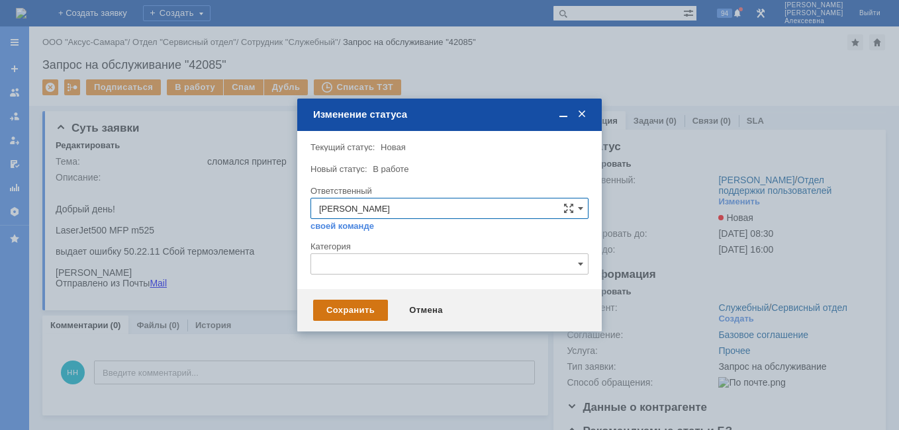
click at [365, 313] on div "Сохранить" at bounding box center [350, 310] width 75 height 21
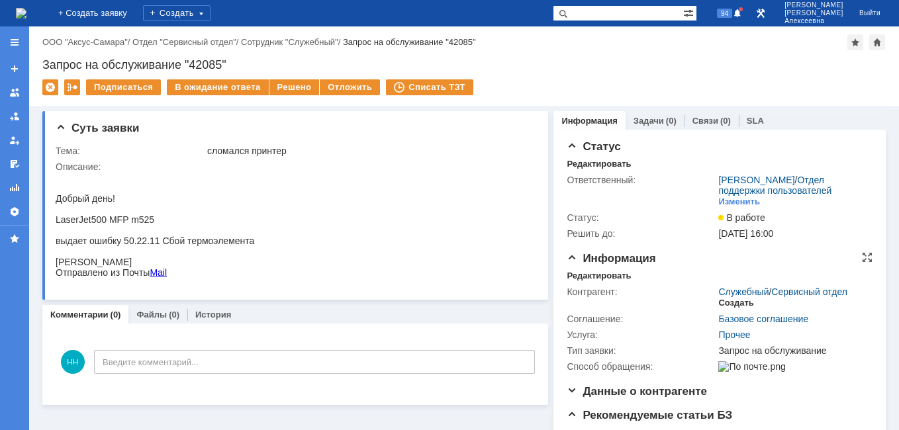
click at [732, 309] on div "Создать" at bounding box center [735, 303] width 35 height 11
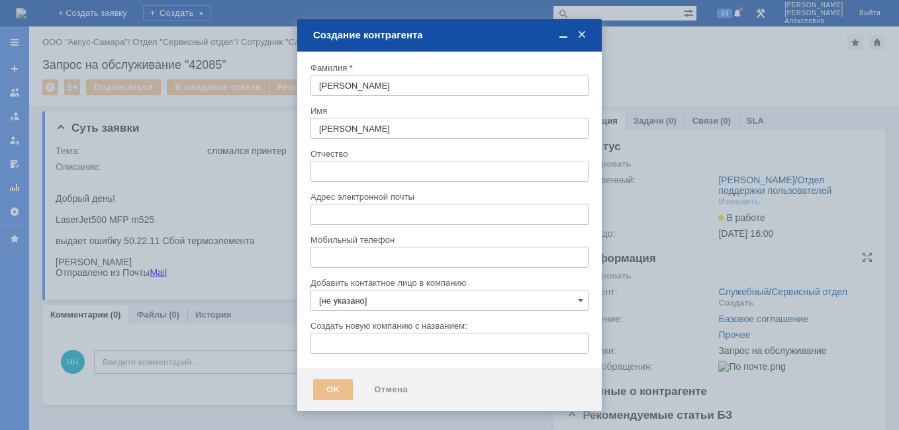
type input "stockmansmr@axus.name"
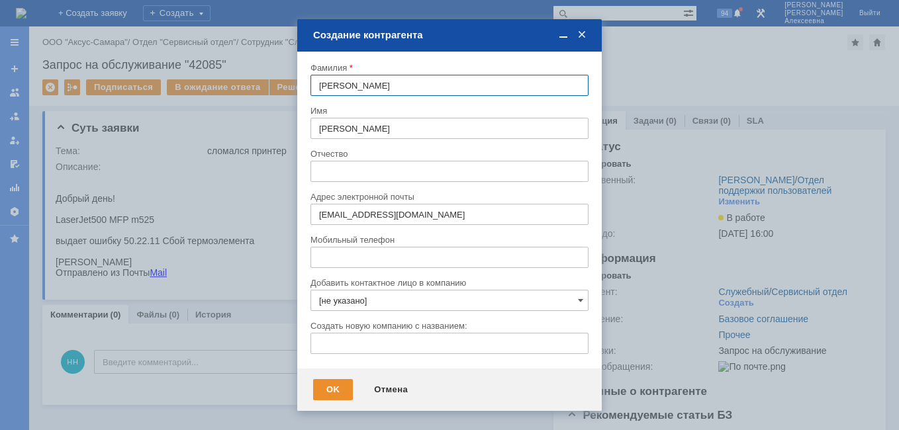
click at [462, 306] on input "[не указано]" at bounding box center [450, 300] width 278 height 21
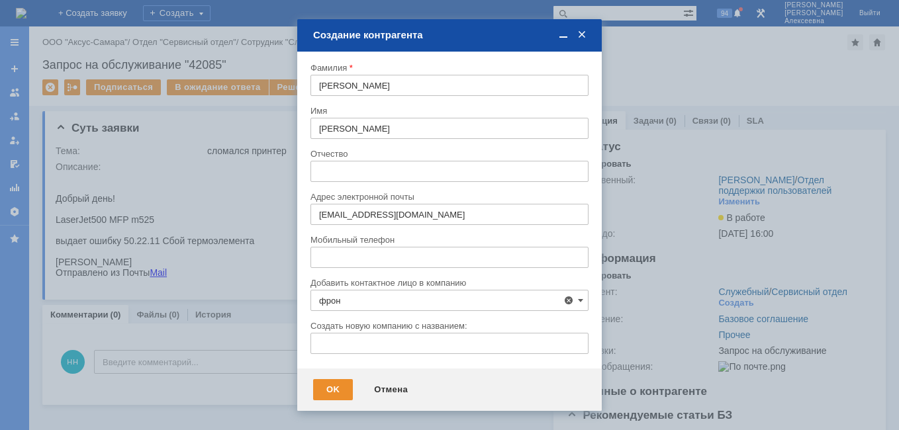
click at [413, 375] on div "ФРОНТАЙМ" at bounding box center [457, 377] width 245 height 11
type input "ФРОНТАЙМ"
click at [328, 393] on div "OK" at bounding box center [333, 389] width 40 height 21
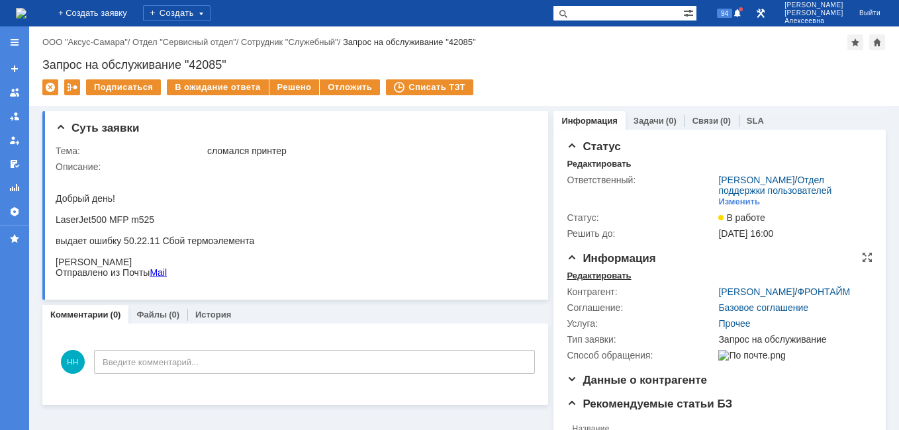
click at [581, 281] on div "Редактировать" at bounding box center [599, 276] width 64 height 11
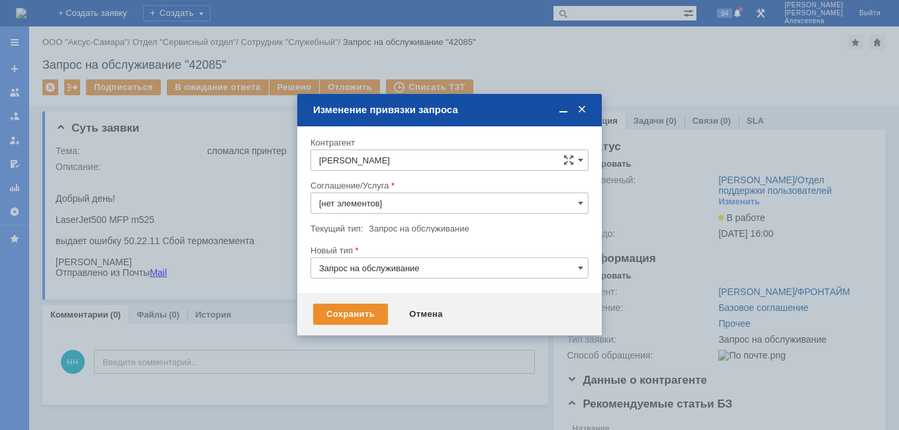
type input "Прочее"
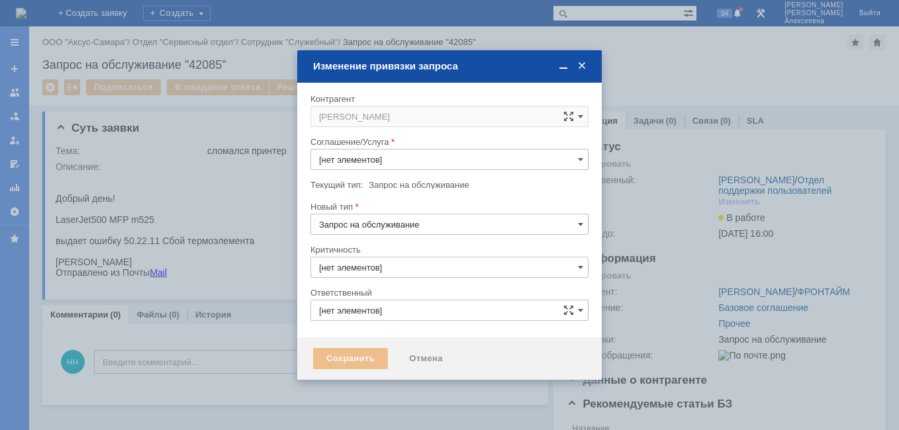
type input "3. Низкая"
type input "[не указано]"
type input "Прочее"
type input "[PERSON_NAME]"
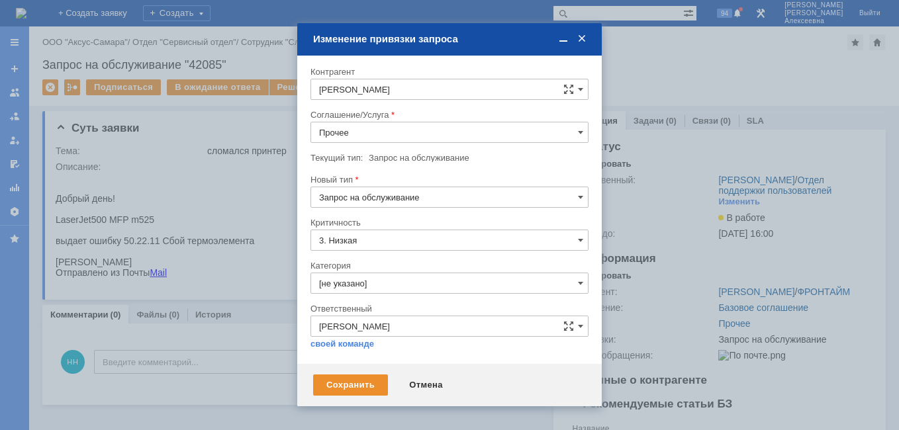
click at [571, 127] on input "Прочее" at bounding box center [450, 132] width 278 height 21
drag, startPoint x: 418, startPoint y: 198, endPoint x: 418, endPoint y: 221, distance: 23.2
click at [418, 191] on span "ПТ_ ремонтно-восстановительные работы (РВР)" at bounding box center [449, 185] width 261 height 11
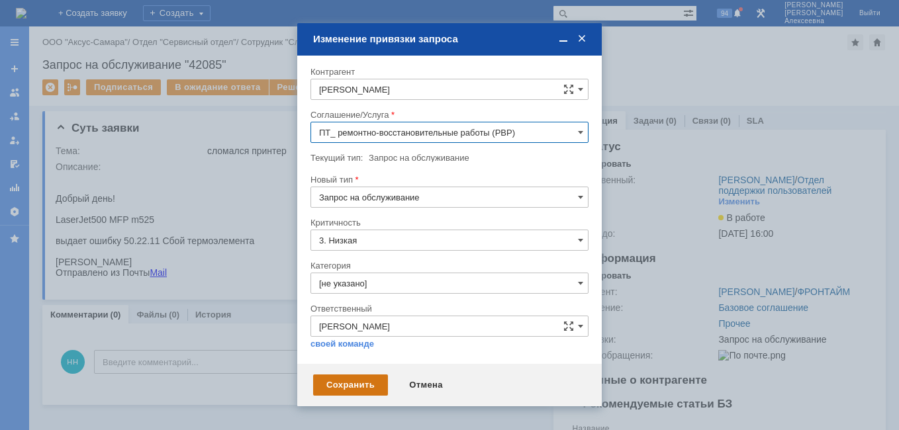
type input "ПТ_ ремонтно-восстановительные работы (РВР)"
click at [370, 391] on div "Сохранить" at bounding box center [350, 385] width 75 height 21
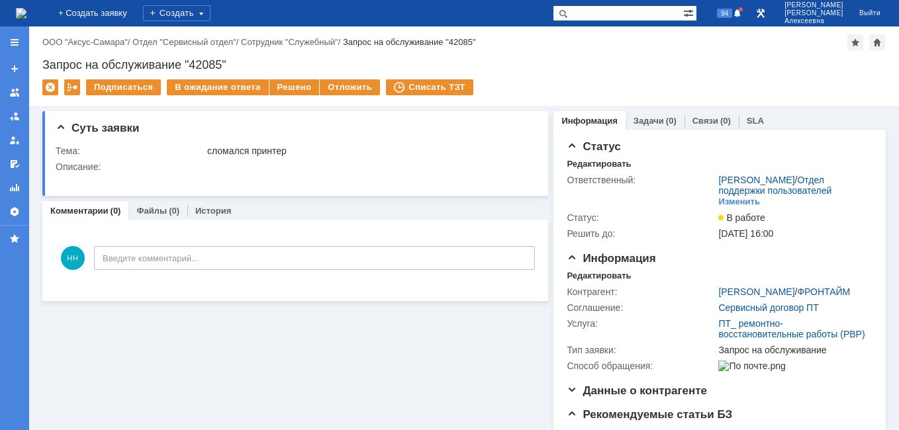
scroll to position [0, 0]
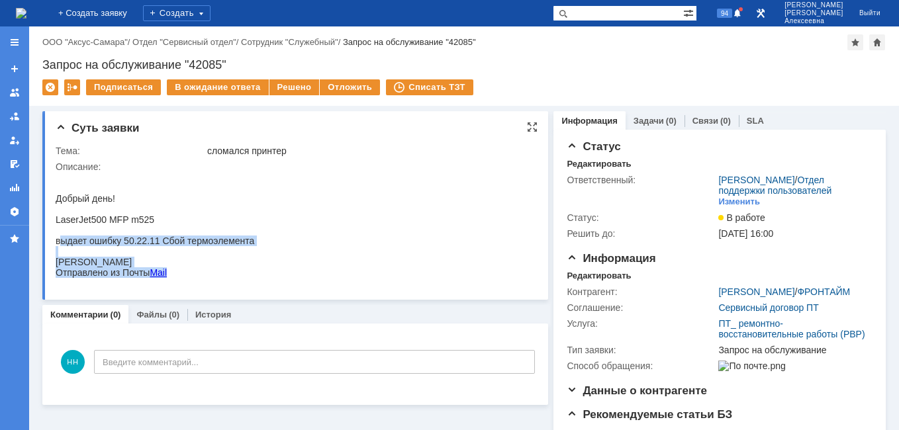
drag, startPoint x: 266, startPoint y: 245, endPoint x: 60, endPoint y: 242, distance: 206.6
click at [60, 242] on html "Добрый день! LaserJet500 MFP m525 выдает ошибку 50.22.11 Сбой термоэлемента Але…" at bounding box center [291, 225] width 471 height 106
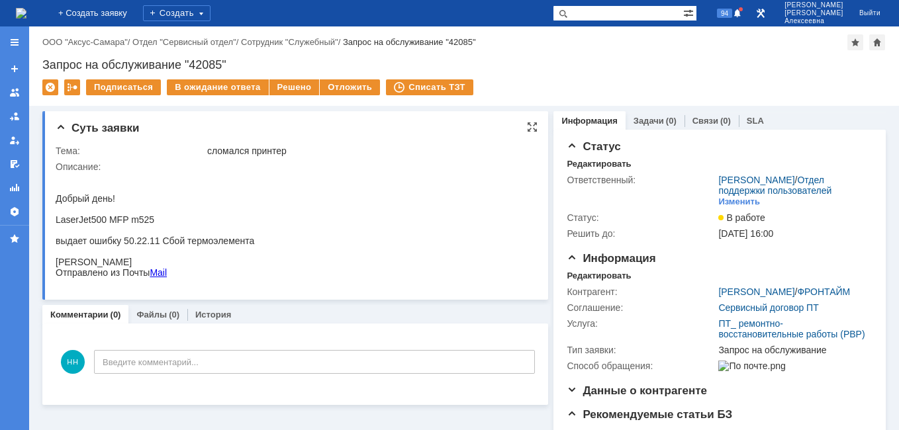
click at [286, 251] on html "Добрый день! LaserJet500 MFP m525 выдает ошибку 50.22.11 Сбой термоэлемента Але…" at bounding box center [291, 225] width 471 height 106
drag, startPoint x: 111, startPoint y: 417, endPoint x: 252, endPoint y: 249, distance: 219.9
click at [252, 246] on div "выдает ошибку 50.22.11 Сбой термоэлемента" at bounding box center [155, 241] width 199 height 11
drag, startPoint x: 252, startPoint y: 249, endPoint x: 195, endPoint y: 246, distance: 57.7
copy div "выдает ошибку 50.22.11 Сбой термоэлемента"
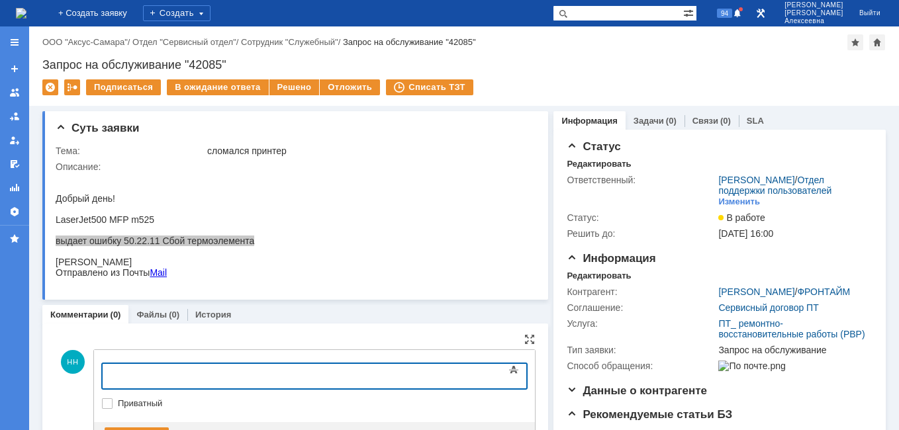
scroll to position [132, 0]
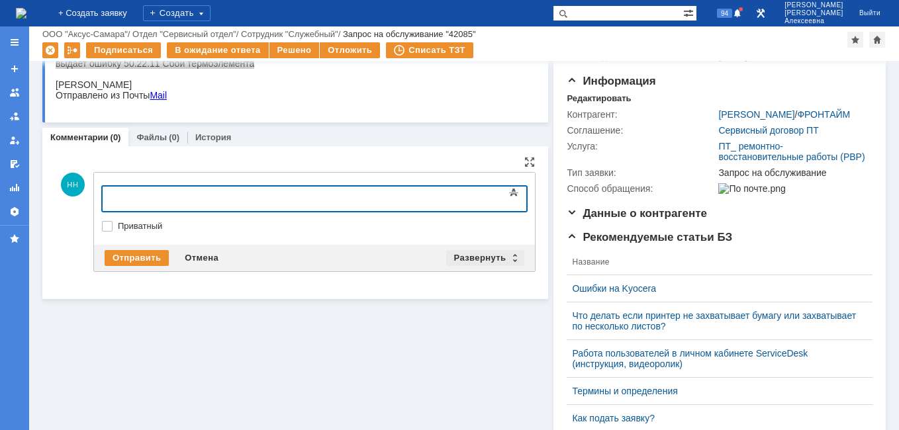
click at [510, 254] on div "Развернуть" at bounding box center [485, 258] width 79 height 16
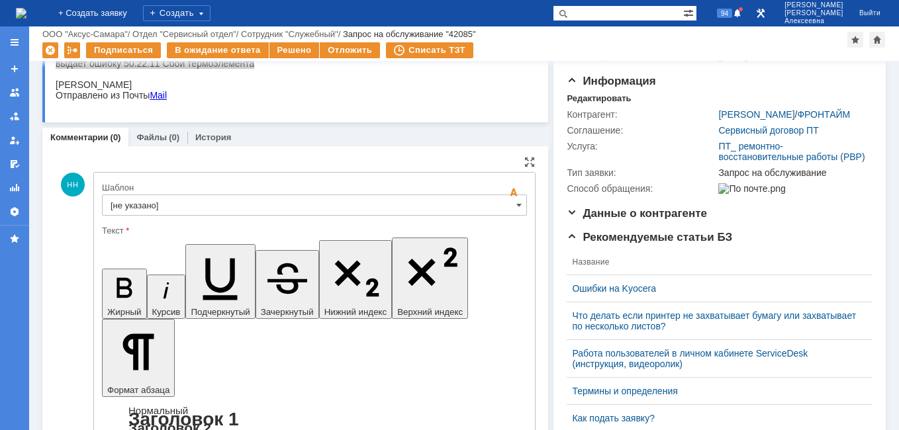
scroll to position [0, 0]
click at [510, 209] on div "[не указано]" at bounding box center [314, 205] width 425 height 21
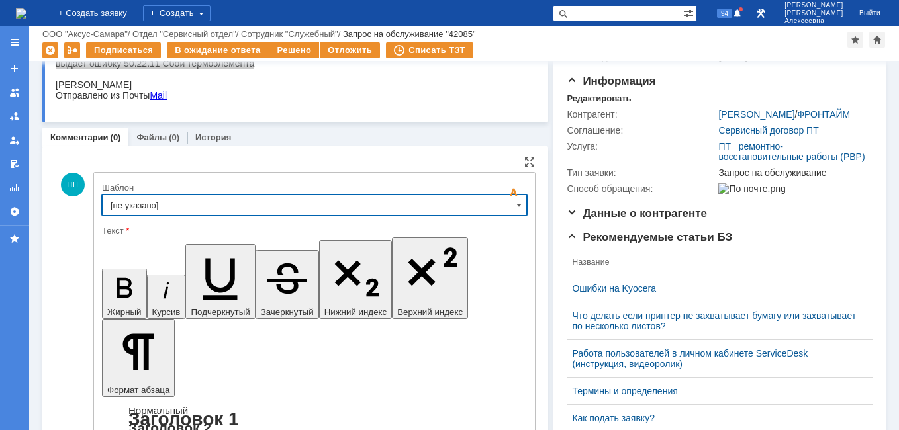
scroll to position [265, 0]
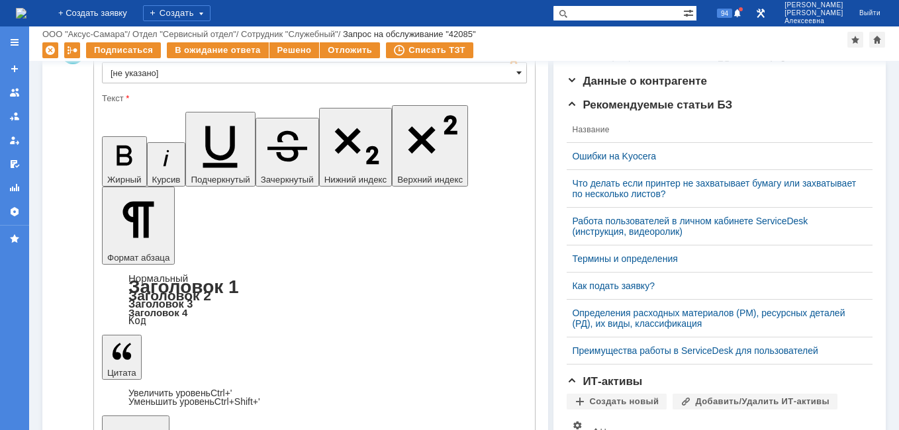
click at [516, 73] on span at bounding box center [518, 73] width 5 height 11
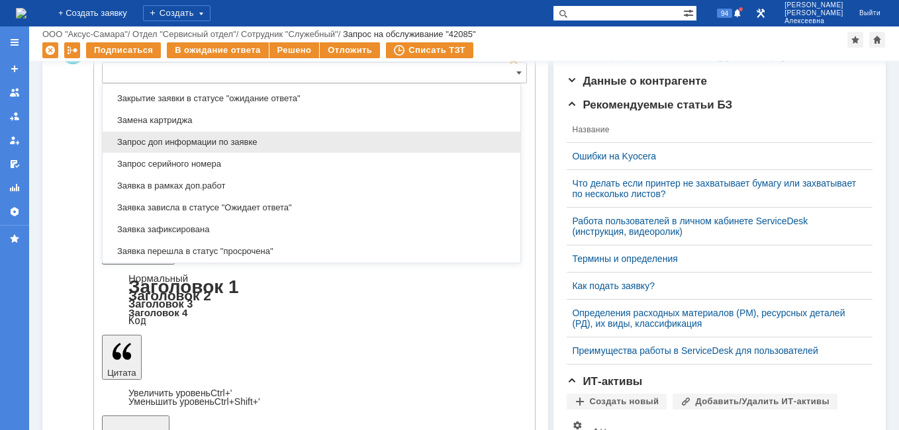
scroll to position [720, 0]
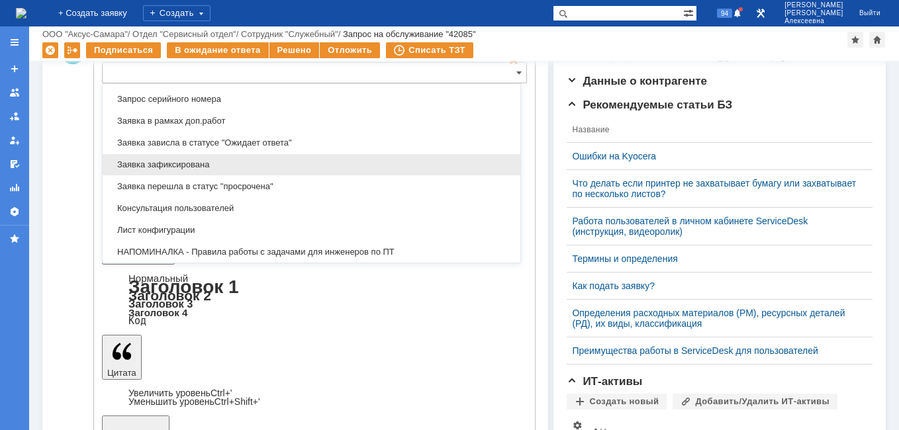
drag, startPoint x: 175, startPoint y: 165, endPoint x: 84, endPoint y: 75, distance: 128.3
click at [175, 165] on span "Заявка зафиксирована" at bounding box center [312, 165] width 402 height 11
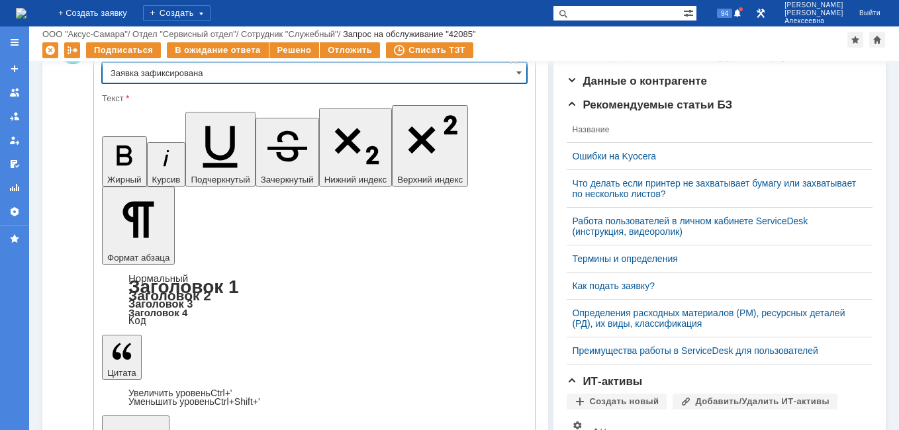
type input "Заявка зафиксирована"
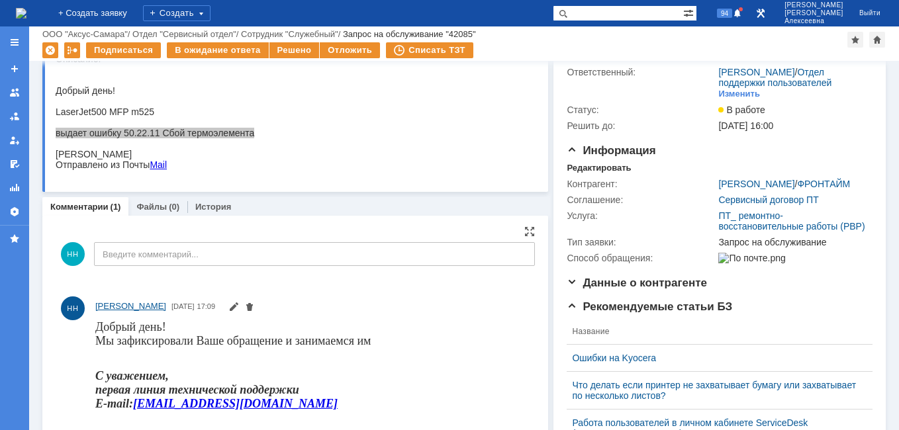
scroll to position [0, 0]
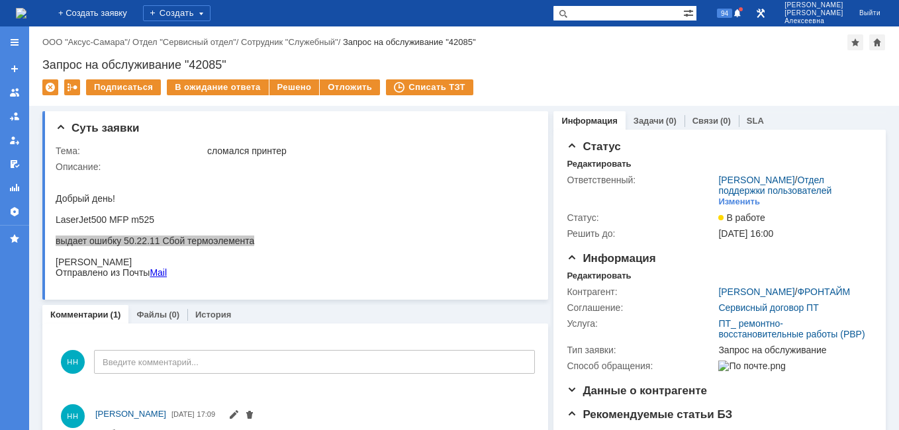
click at [26, 9] on img at bounding box center [21, 13] width 11 height 11
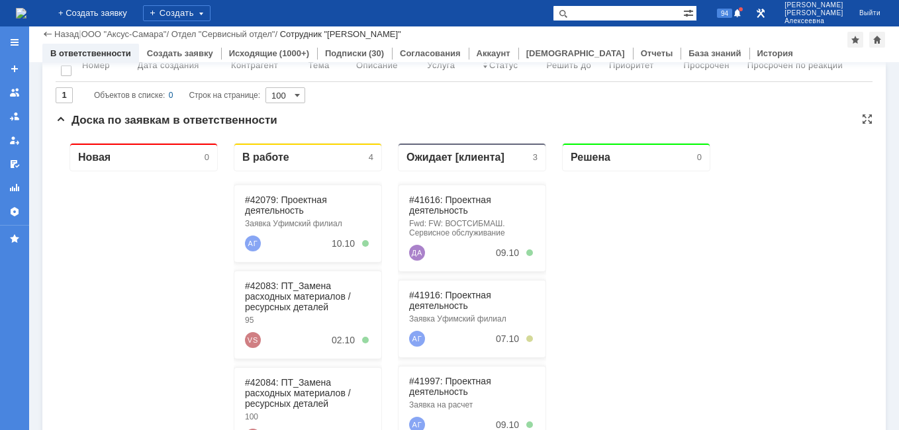
scroll to position [66, 0]
